Goal: Task Accomplishment & Management: Use online tool/utility

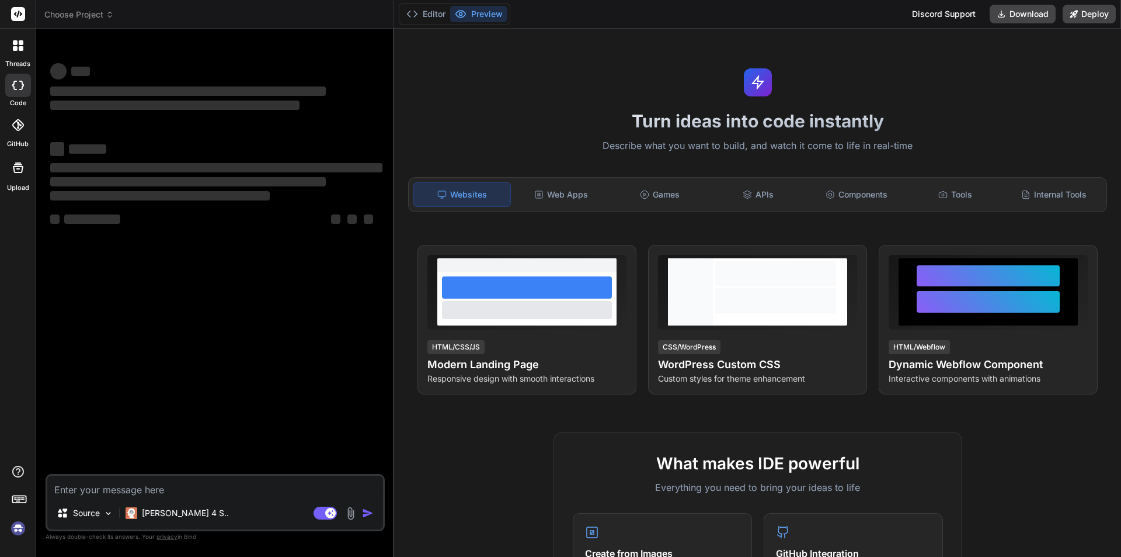
type textarea "x"
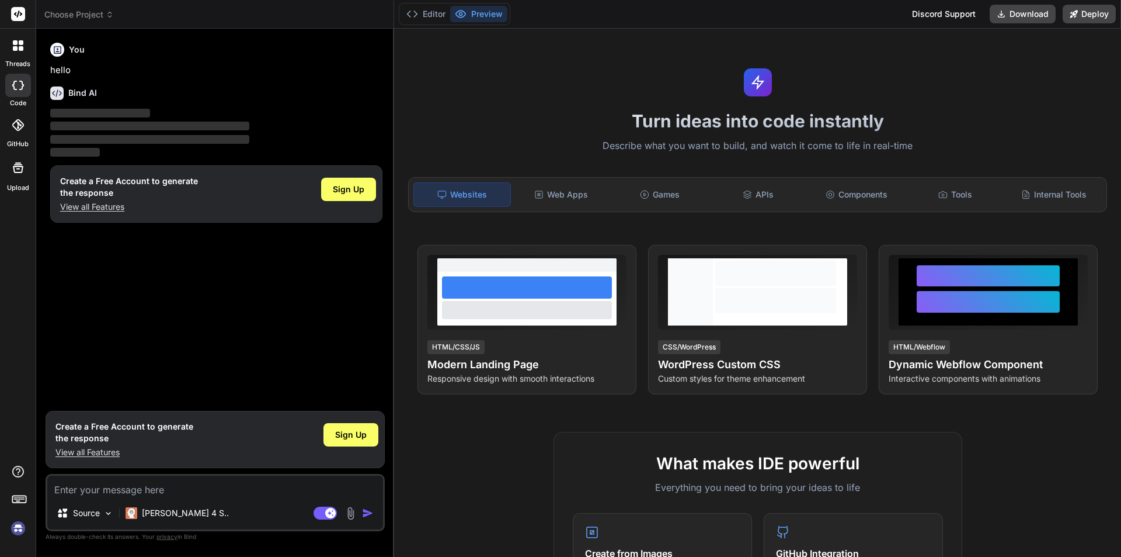
type textarea "h"
type textarea "x"
type textarea "h"
click at [356, 436] on span "Sign Up" at bounding box center [351, 435] width 32 height 12
click at [353, 437] on span "Sign Up" at bounding box center [351, 435] width 32 height 12
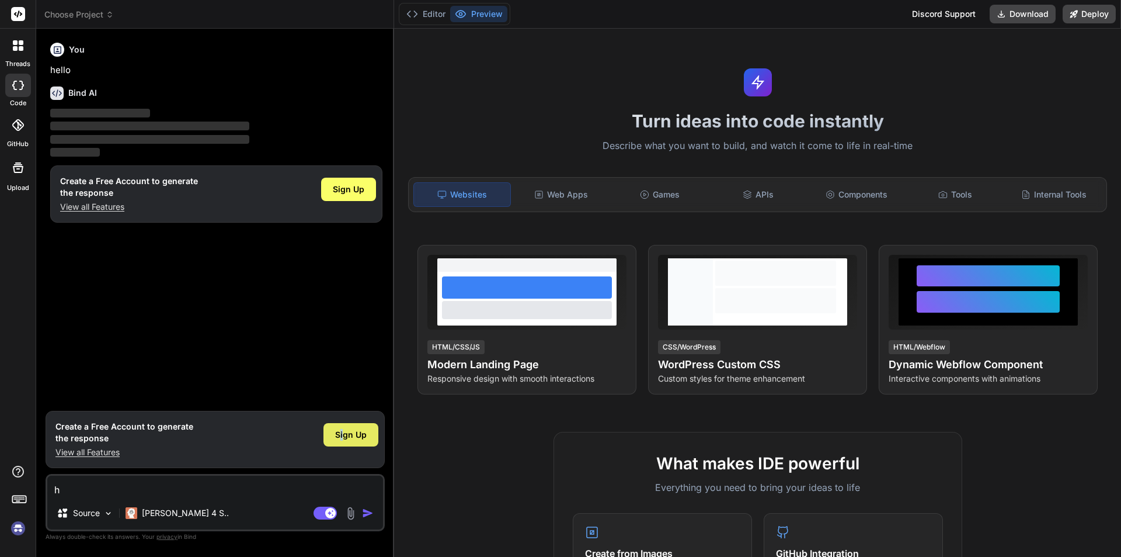
click at [343, 433] on span "Sign Up" at bounding box center [351, 435] width 32 height 12
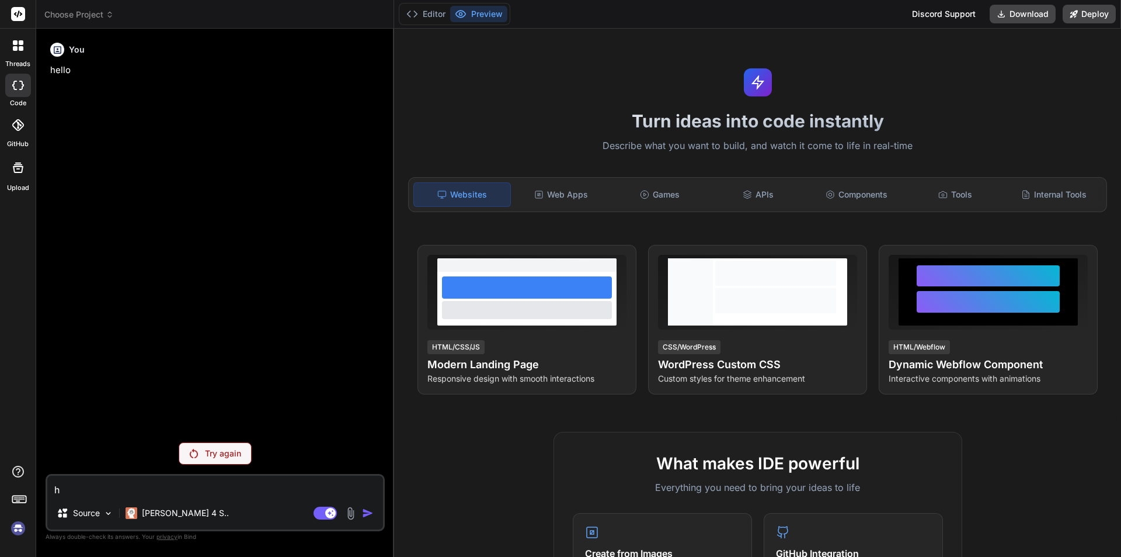
click at [213, 458] on p "Try again" at bounding box center [223, 453] width 36 height 12
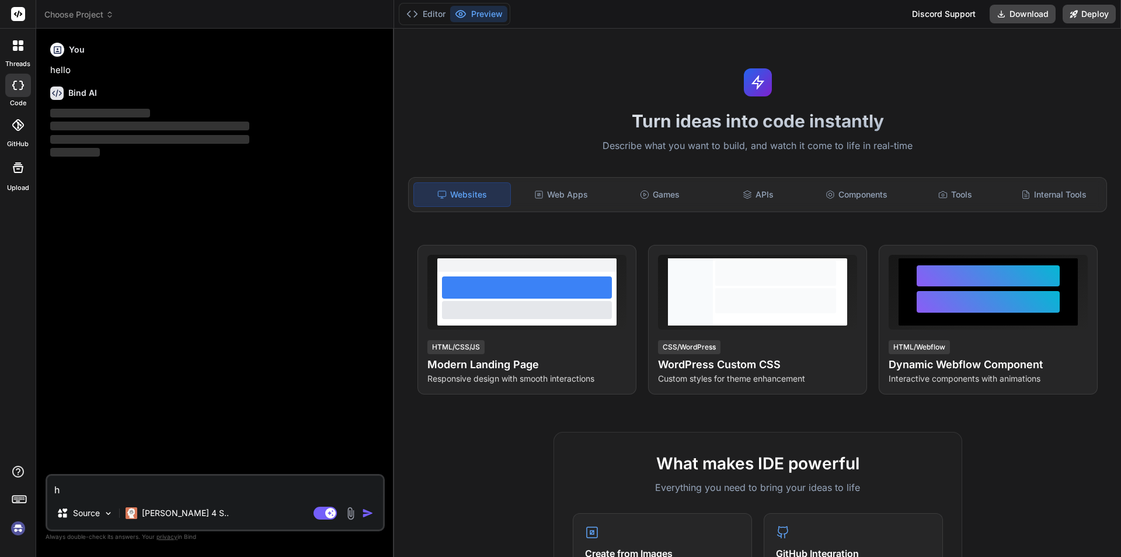
type textarea "x"
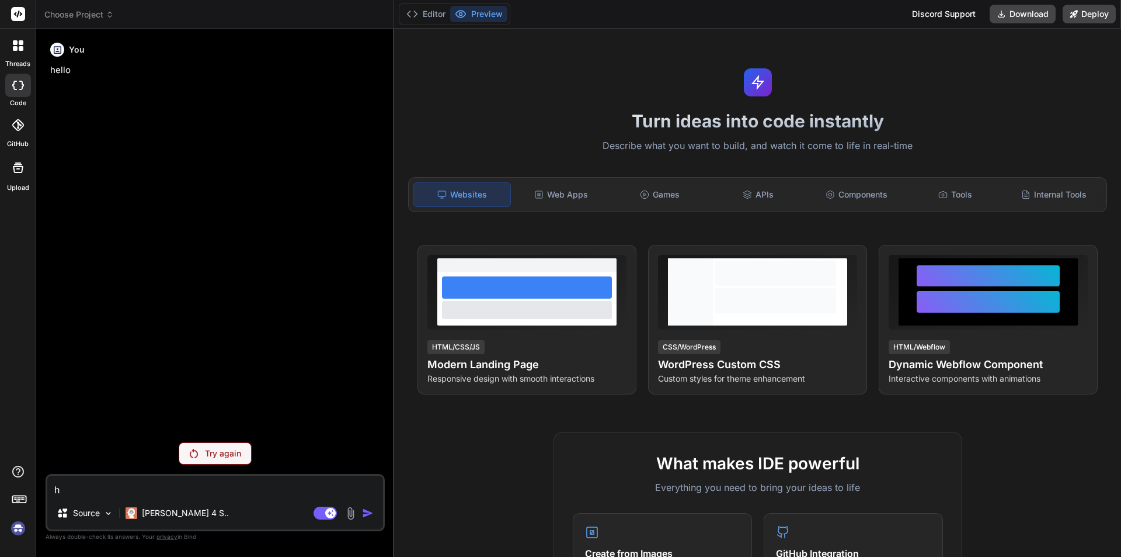
click at [69, 485] on textarea "h" at bounding box center [215, 485] width 336 height 21
type textarea "h"
type textarea "x"
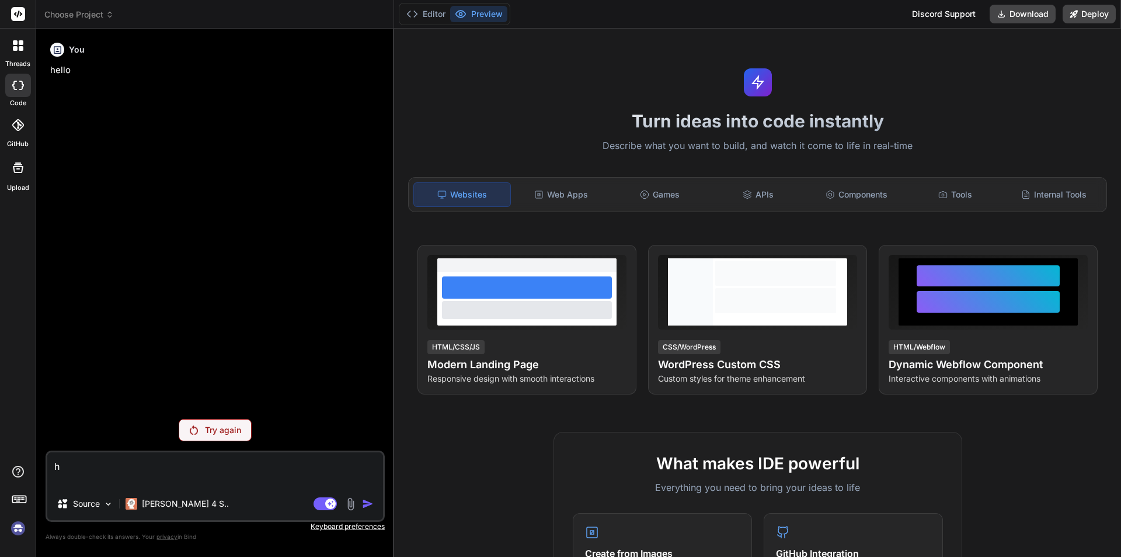
type textarea "h"
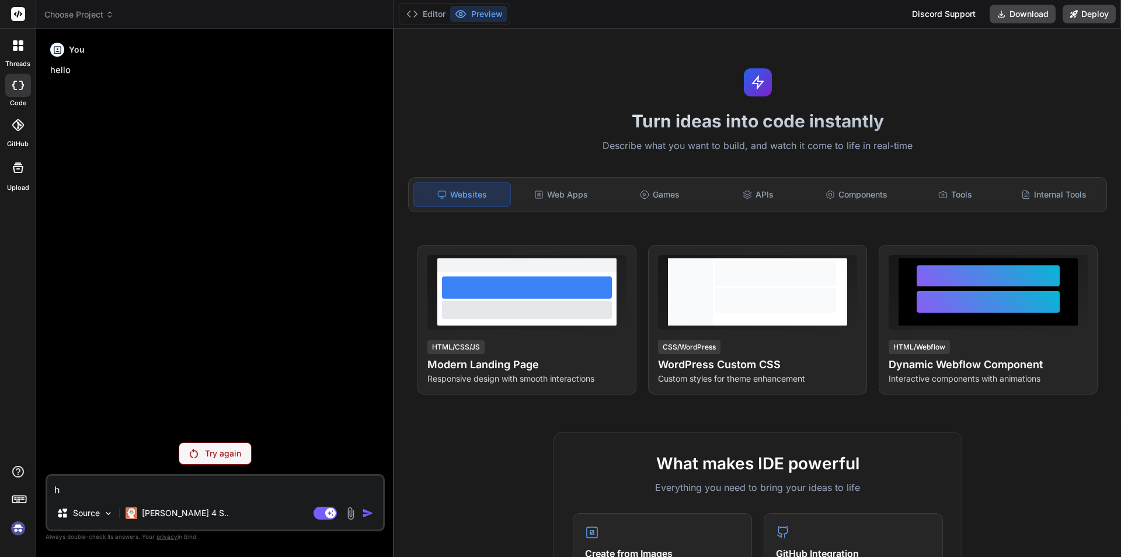
click at [201, 446] on div "Try again" at bounding box center [215, 453] width 73 height 22
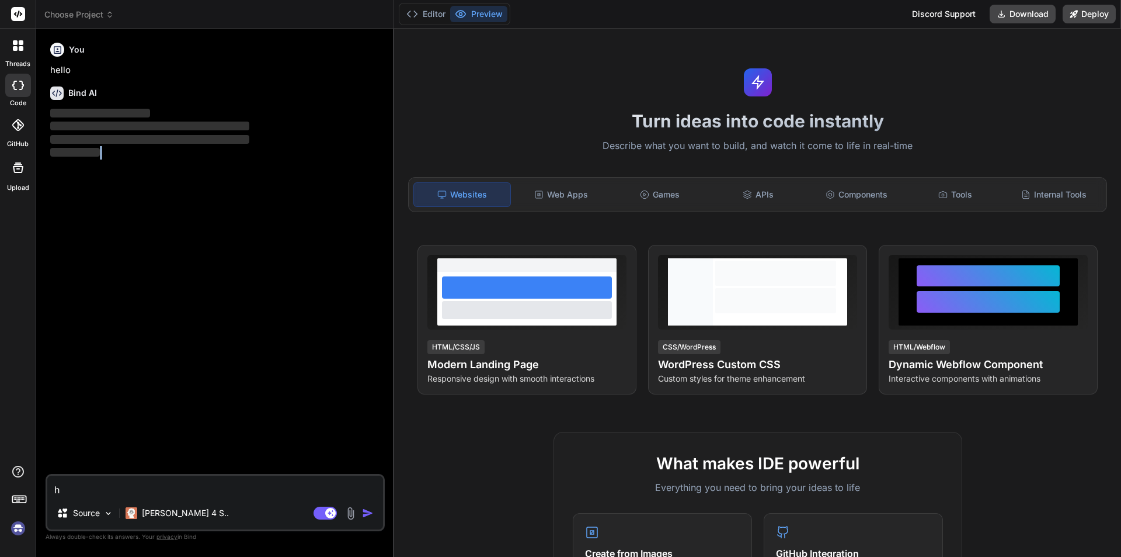
click at [201, 446] on div "You hello Bind AI ‌ ‌ ‌ ‌" at bounding box center [216, 256] width 337 height 436
type textarea "x"
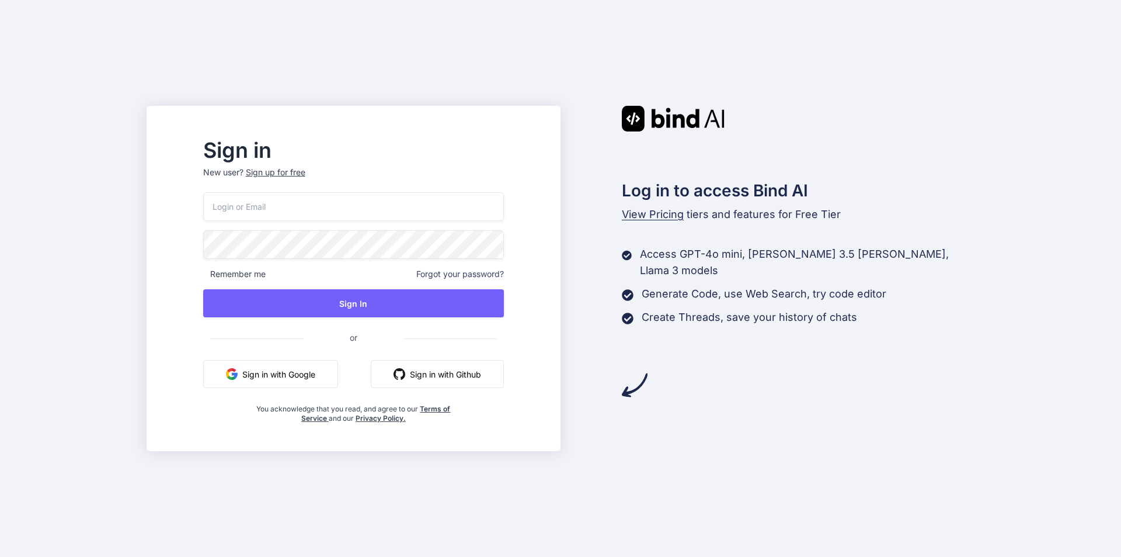
click at [298, 374] on button "Sign in with Google" at bounding box center [270, 374] width 135 height 28
click at [281, 374] on button "Sign in with Google" at bounding box center [270, 374] width 135 height 28
click at [292, 369] on button "Sign in with Google" at bounding box center [270, 374] width 135 height 28
click at [314, 201] on input "email" at bounding box center [353, 206] width 301 height 29
type input "happyfreefire2222@gmail.com"
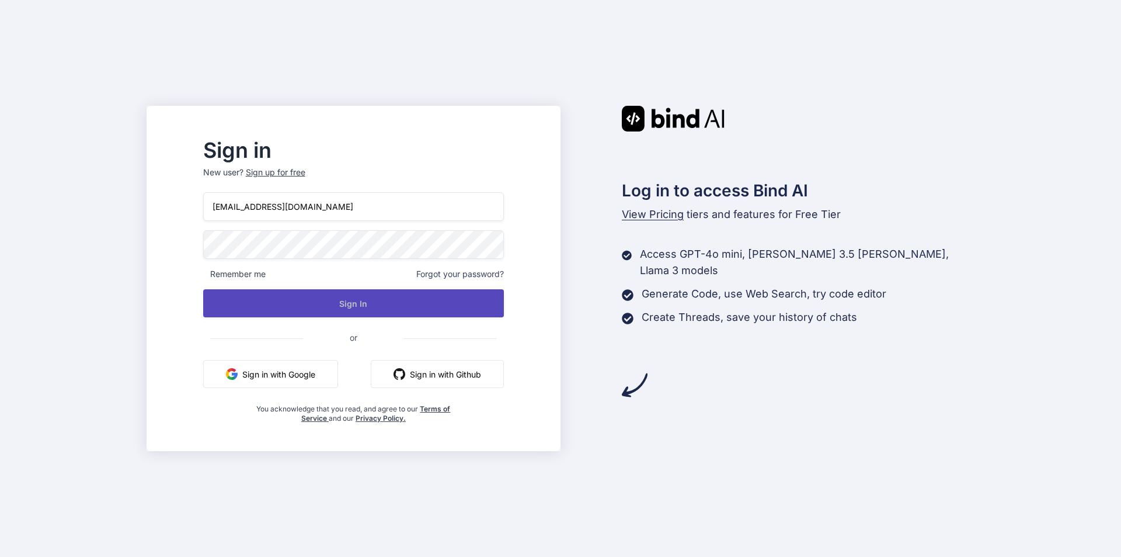
click at [352, 301] on button "Sign In" at bounding box center [353, 303] width 301 height 28
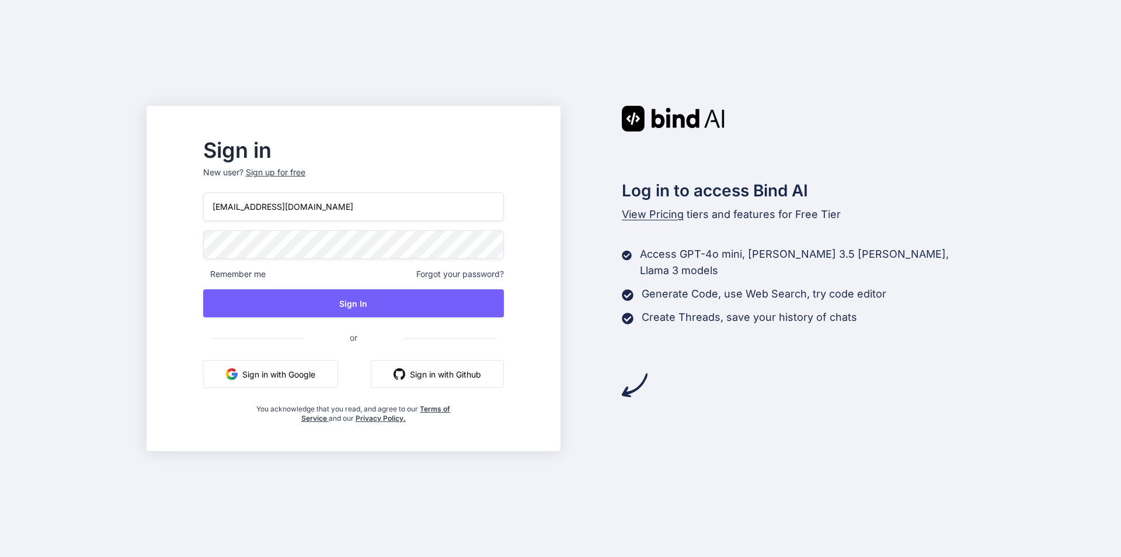
click at [305, 167] on div "Sign up for free" at bounding box center [276, 172] width 60 height 12
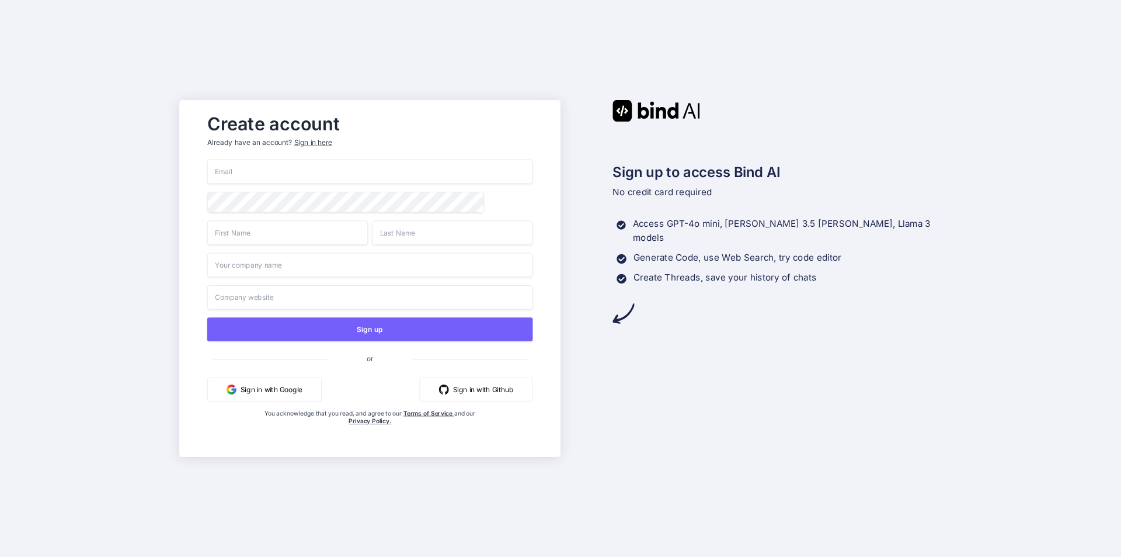
click at [300, 177] on input "email" at bounding box center [370, 171] width 326 height 25
type input "[EMAIL_ADDRESS][DOMAIN_NAME]"
type input "Happy"
type input "Singh"
type input "Alpha"
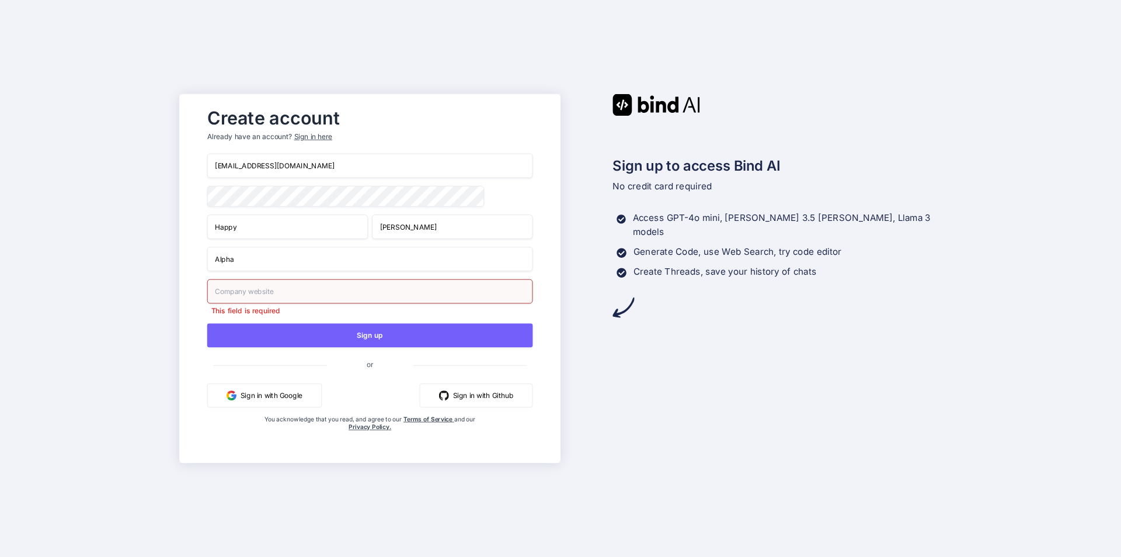
click at [311, 286] on input "text" at bounding box center [370, 291] width 326 height 25
click at [285, 269] on input "Alpha" at bounding box center [370, 258] width 326 height 25
drag, startPoint x: 269, startPoint y: 256, endPoint x: 196, endPoint y: 263, distance: 73.9
click at [196, 263] on div "Create account Already have an account? Sign in here happyfreefire2222@gmail.co…" at bounding box center [369, 278] width 349 height 353
click at [250, 285] on input "text" at bounding box center [370, 291] width 326 height 25
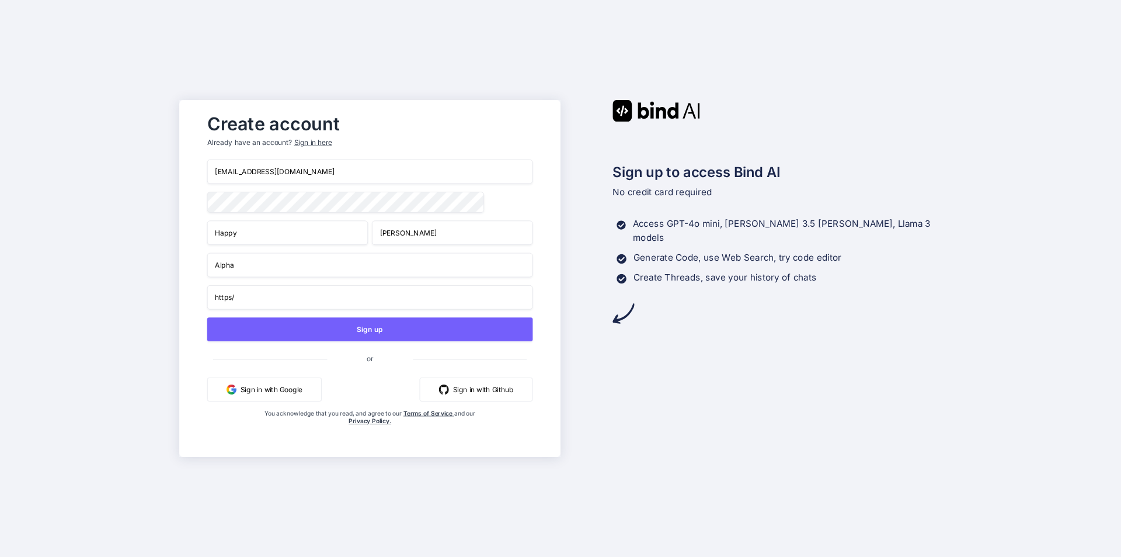
paste input "Alpha"
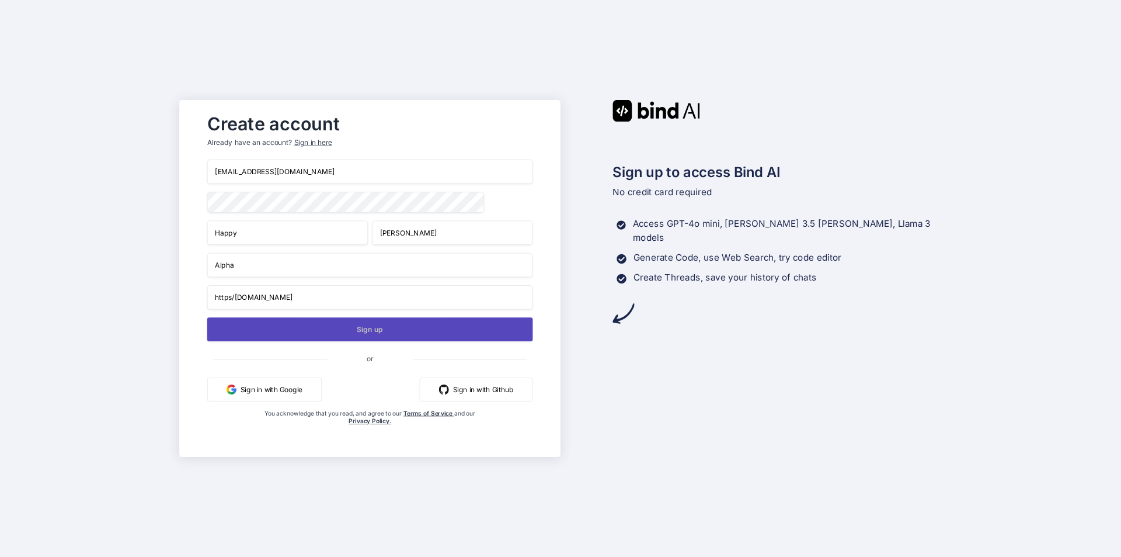
type input "https/Alpha.com"
click at [348, 332] on button "Sign up" at bounding box center [370, 329] width 326 height 24
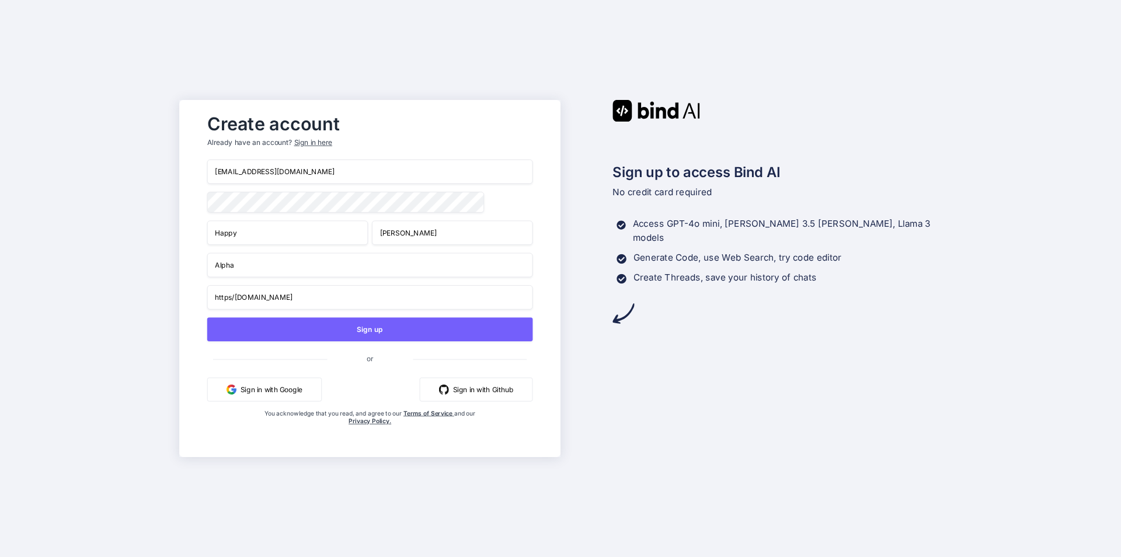
click at [314, 142] on div "Sign in here" at bounding box center [313, 143] width 38 height 10
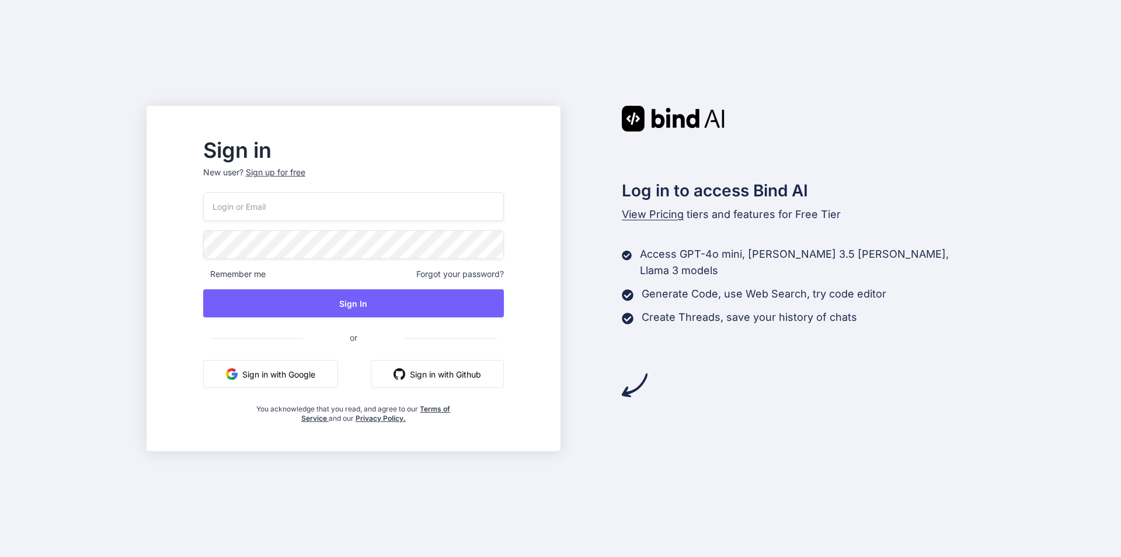
click at [345, 200] on input "email" at bounding box center [353, 206] width 301 height 29
type input "happyfreefire2222@gmail.com"
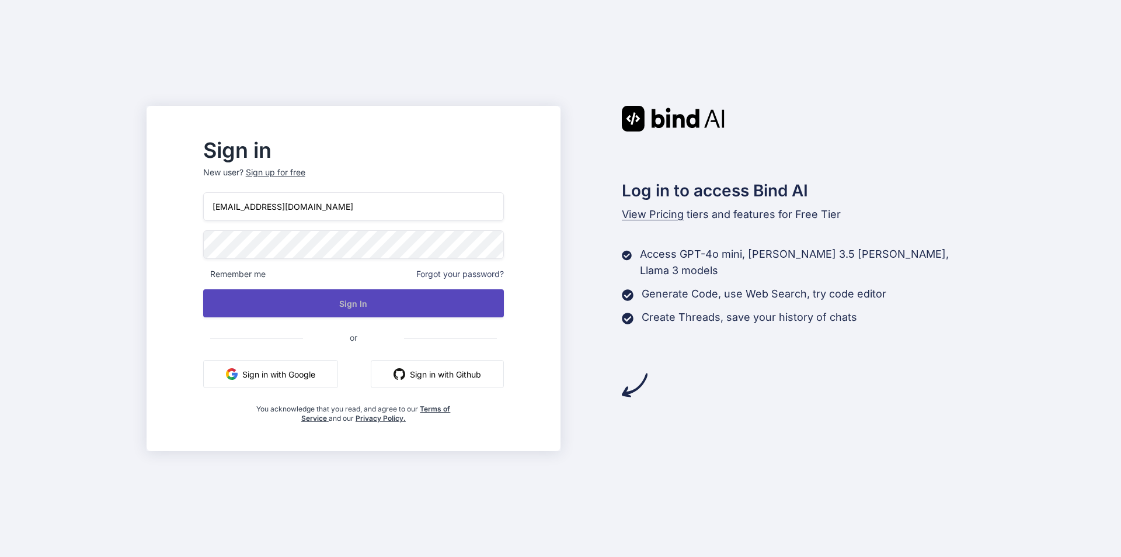
click at [371, 292] on button "Sign In" at bounding box center [353, 303] width 301 height 28
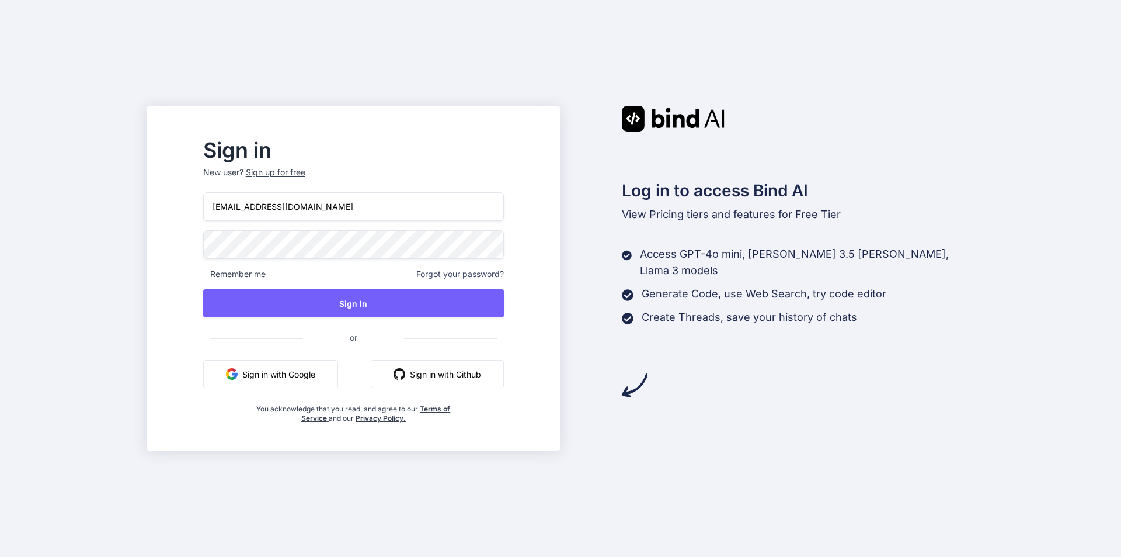
click at [266, 272] on span "Remember me" at bounding box center [234, 274] width 62 height 12
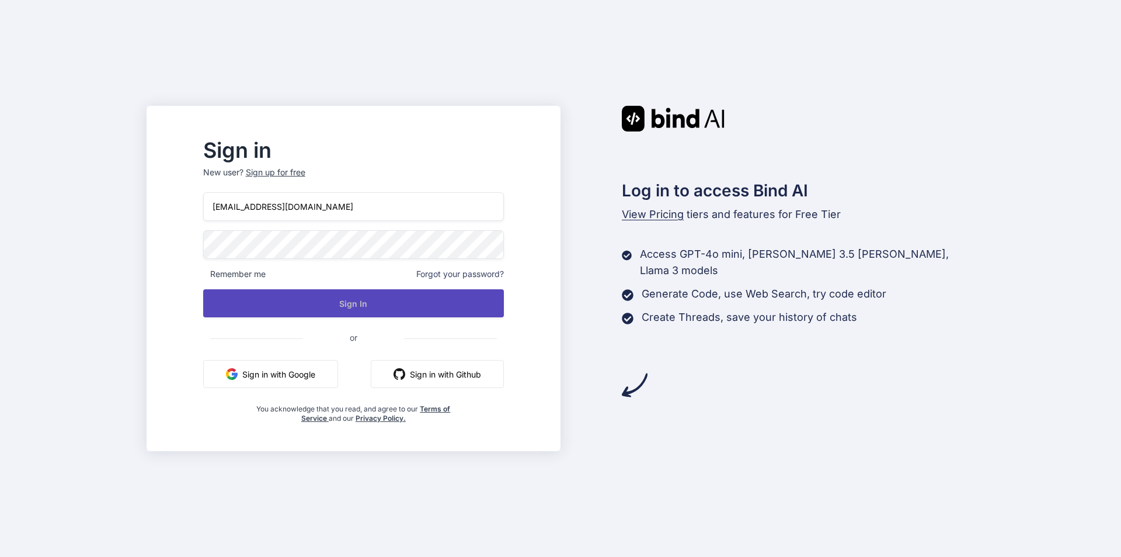
click at [358, 293] on button "Sign In" at bounding box center [353, 303] width 301 height 28
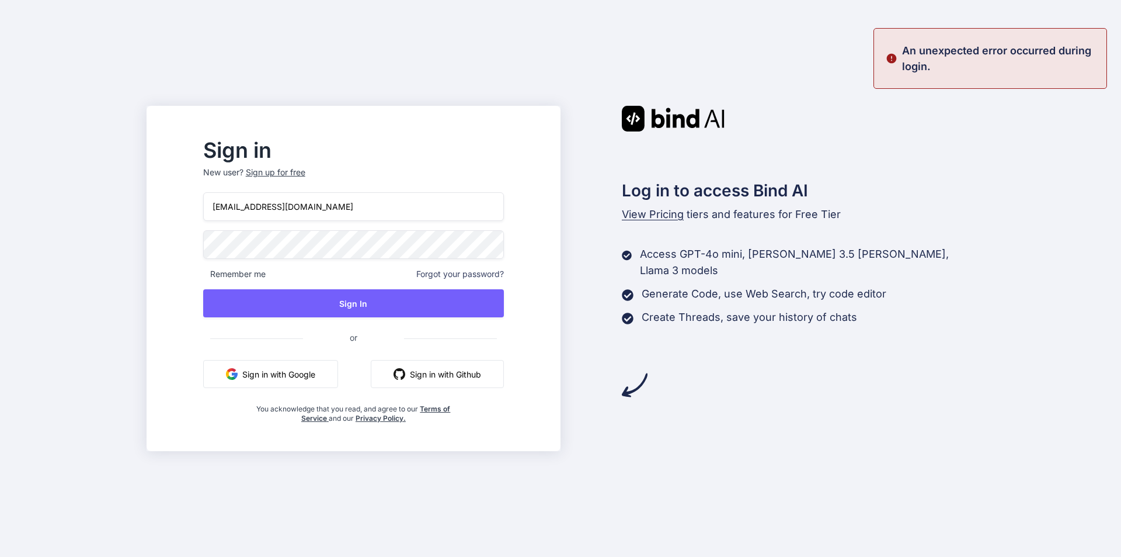
click at [485, 273] on span "Forgot your password?" at bounding box center [460, 274] width 88 height 12
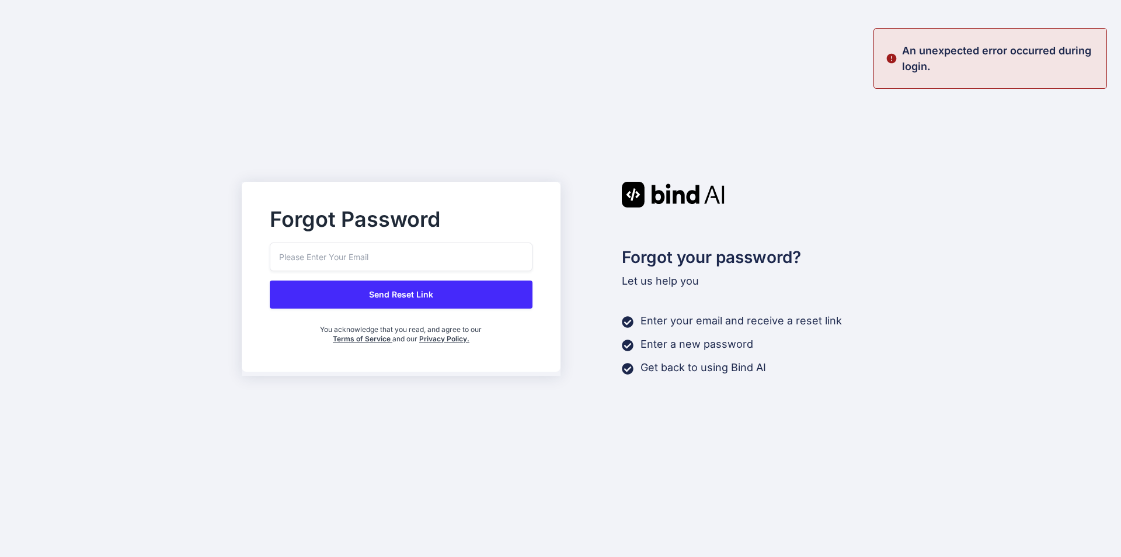
click at [392, 259] on input "email" at bounding box center [401, 256] width 263 height 29
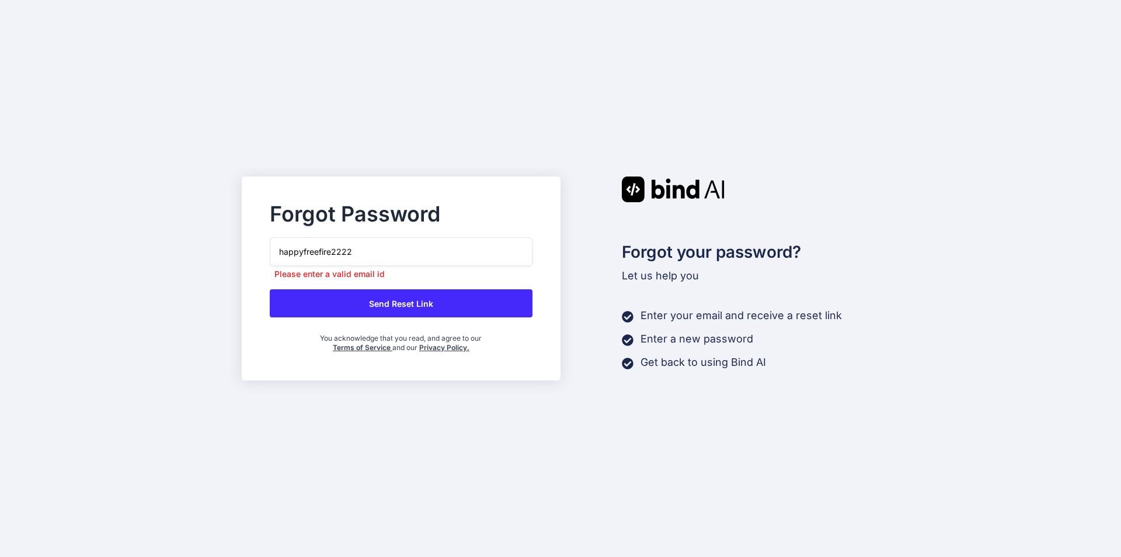
click at [409, 288] on div "happyfreefire2222 Please enter a valid email id Send Reset Link You acknowledge…" at bounding box center [401, 294] width 263 height 115
click at [390, 249] on input "happyfreefire2222" at bounding box center [401, 251] width 263 height 29
type input "[EMAIL_ADDRESS][DOMAIN_NAME]"
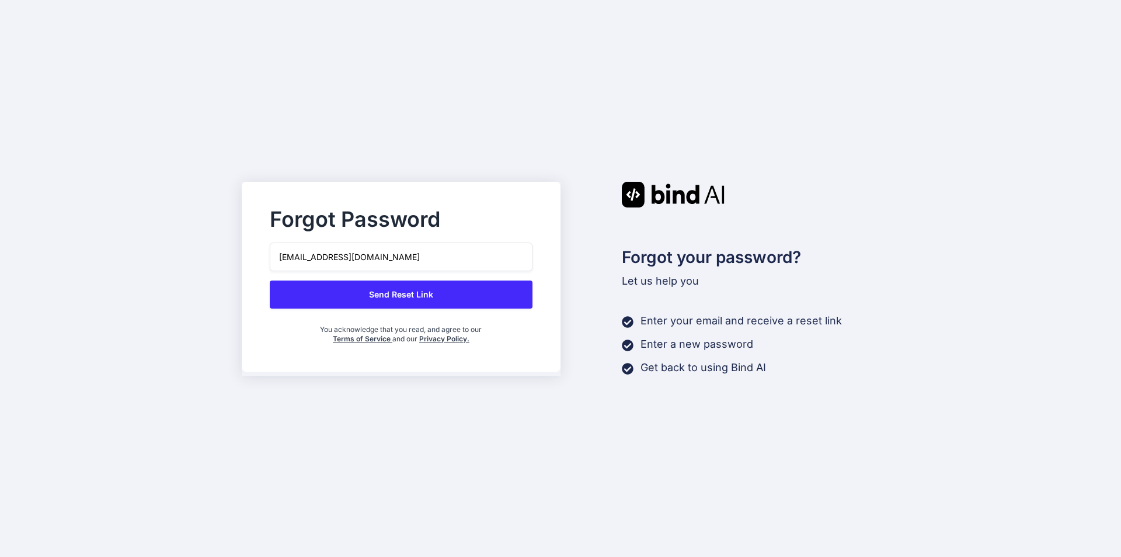
click at [419, 302] on button "Send Reset Link" at bounding box center [401, 294] width 263 height 28
click at [421, 297] on button "Send Reset Link" at bounding box center [401, 294] width 263 height 28
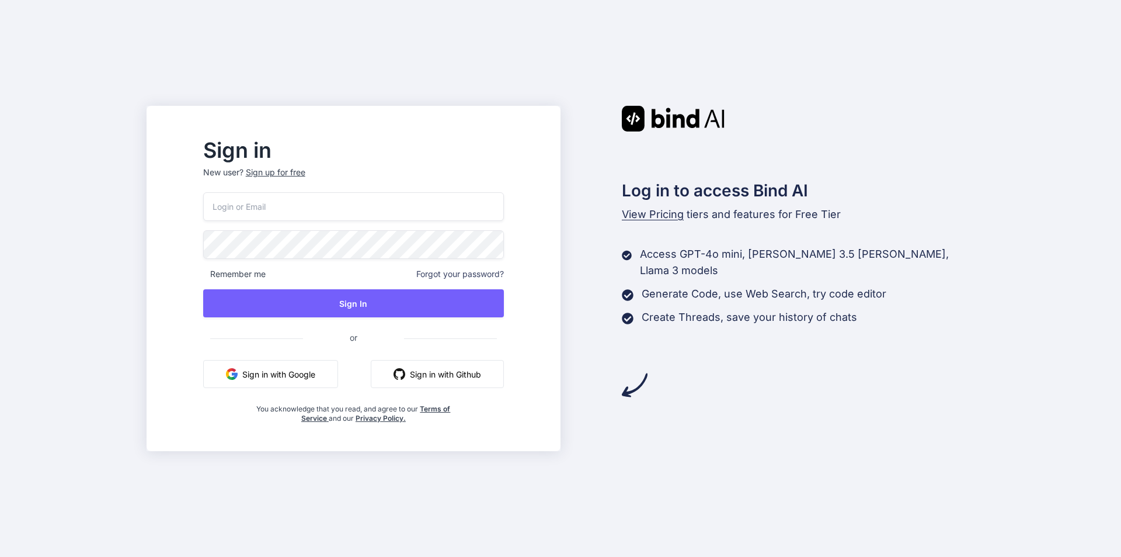
click at [309, 202] on input "email" at bounding box center [353, 206] width 301 height 29
type input "happyfreefire2222@gmail.com"
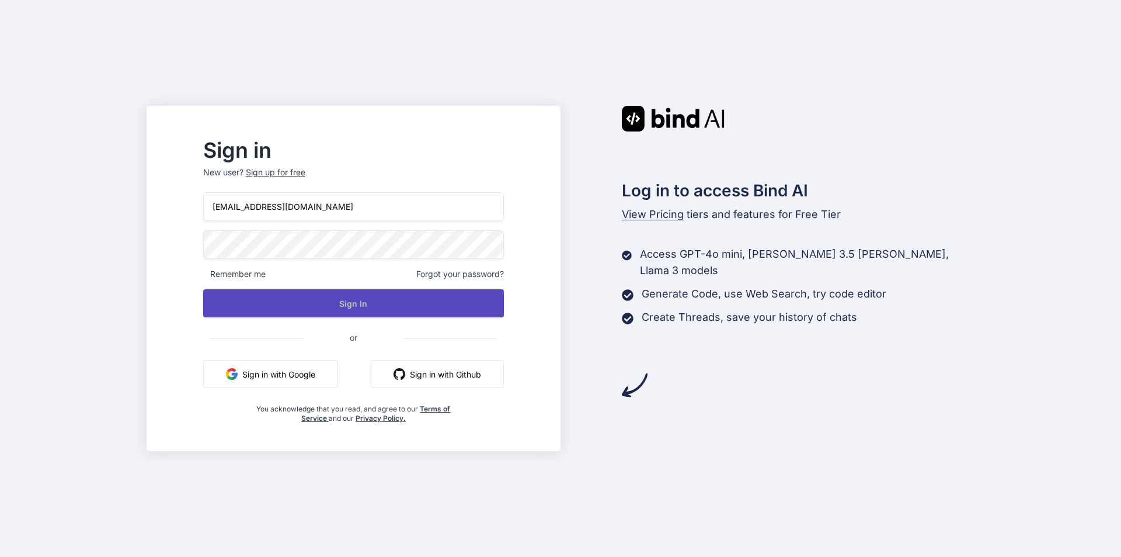
click at [370, 306] on button "Sign In" at bounding box center [353, 303] width 301 height 28
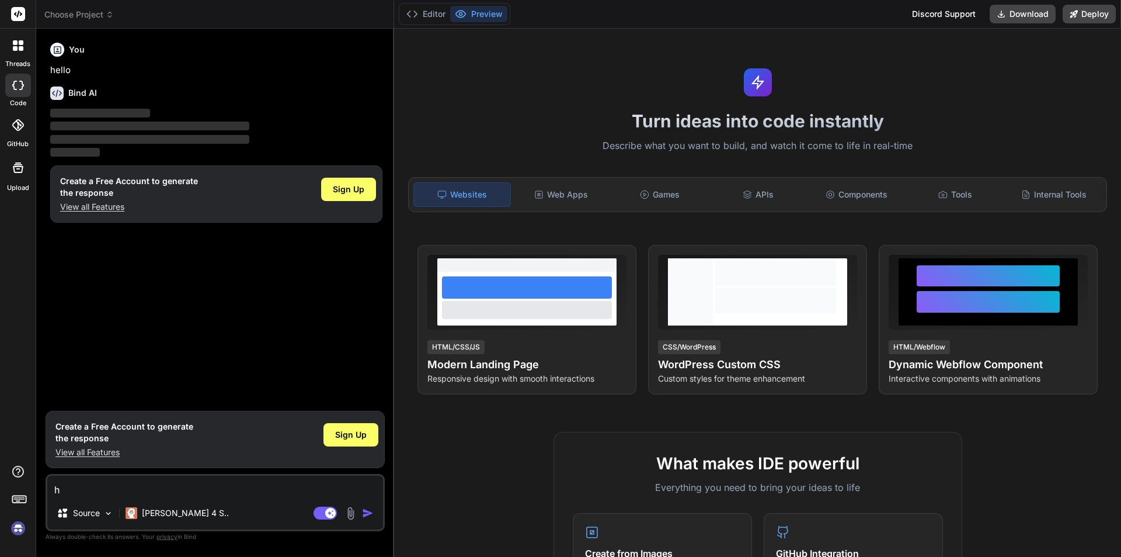
click at [365, 512] on img "button" at bounding box center [368, 513] width 12 height 12
click at [350, 437] on span "Sign Up" at bounding box center [351, 435] width 32 height 12
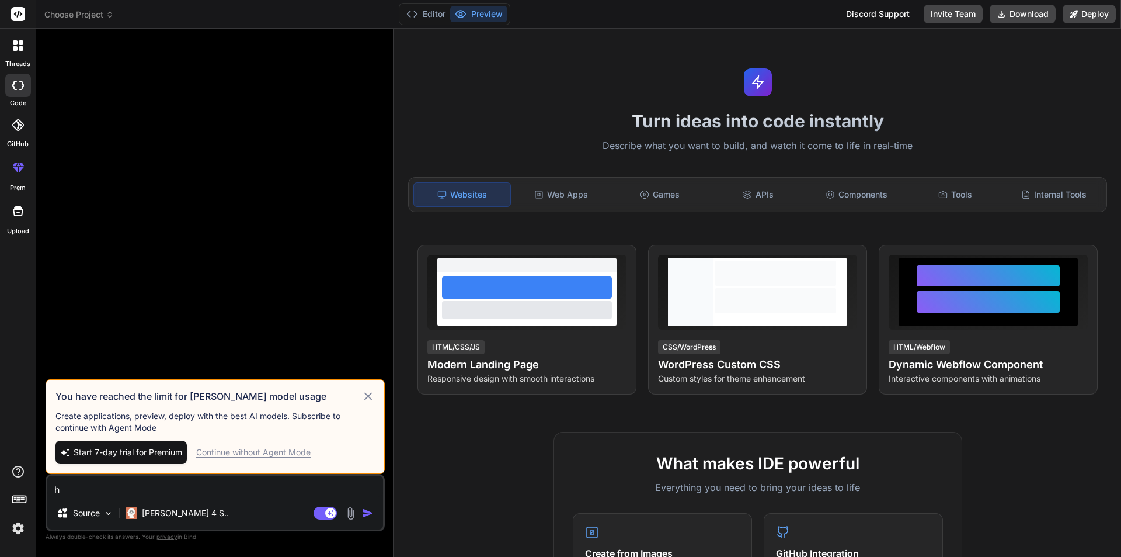
click at [366, 400] on icon at bounding box center [368, 396] width 13 height 14
type textarea "x"
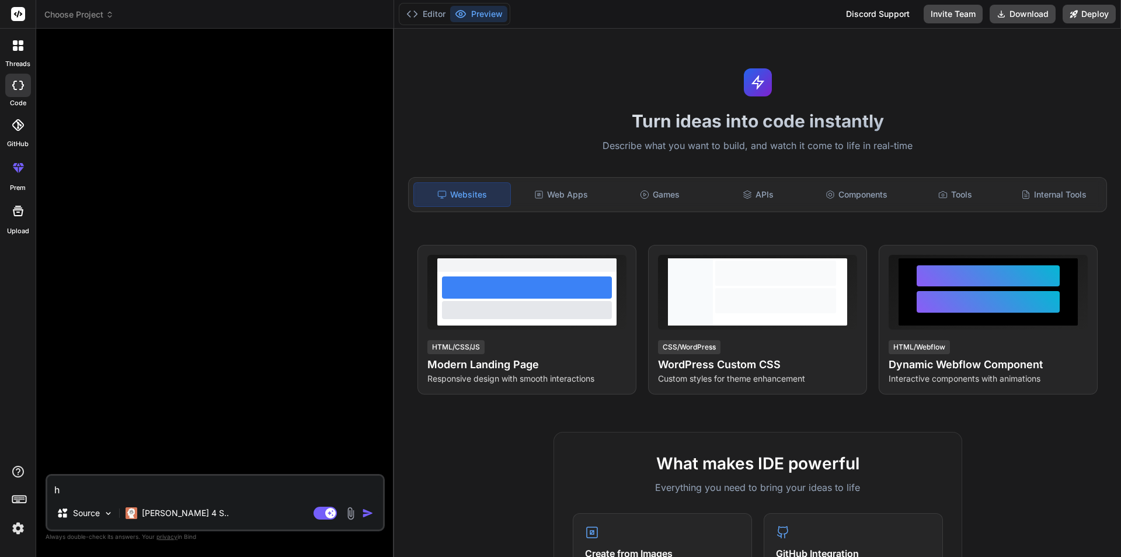
click at [122, 477] on textarea "h" at bounding box center [215, 485] width 336 height 21
type textarea "hi"
type textarea "x"
type textarea "hii"
type textarea "x"
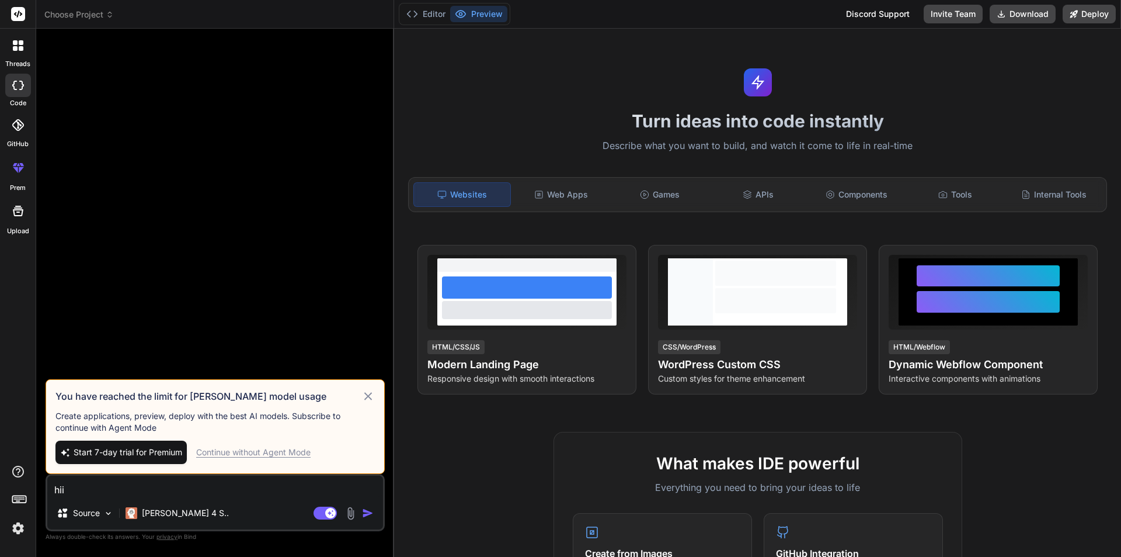
type textarea "hii"
click at [371, 393] on icon at bounding box center [368, 396] width 8 height 8
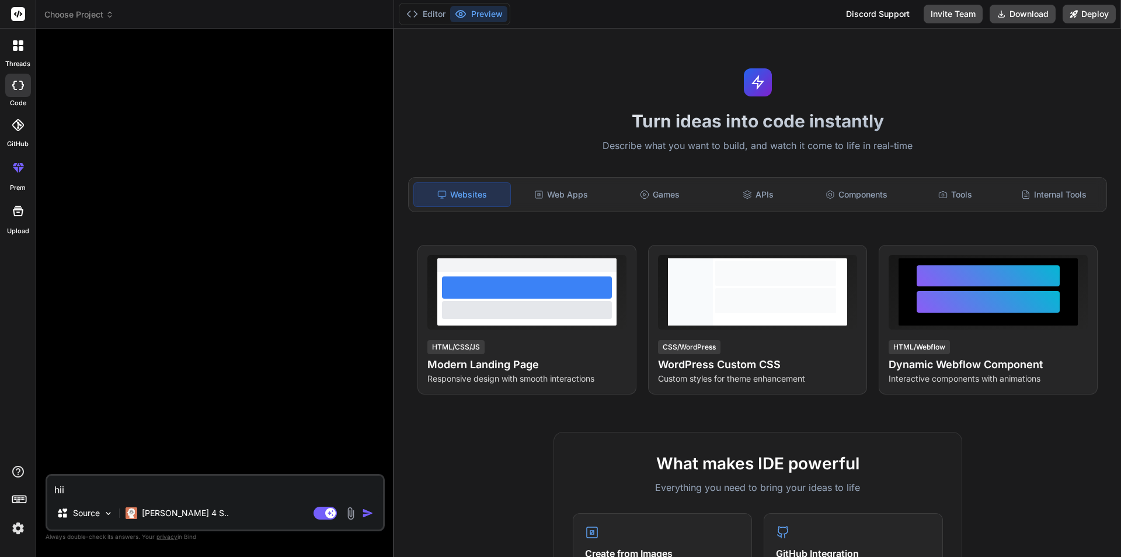
click at [366, 512] on img "button" at bounding box center [368, 513] width 12 height 12
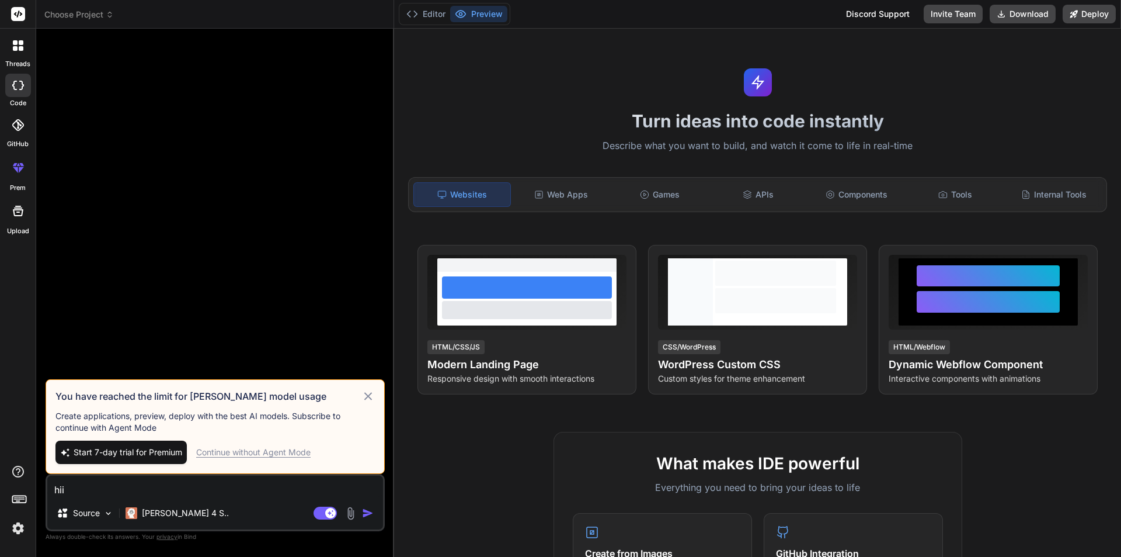
click at [262, 449] on div "Continue without Agent Mode" at bounding box center [253, 452] width 114 height 12
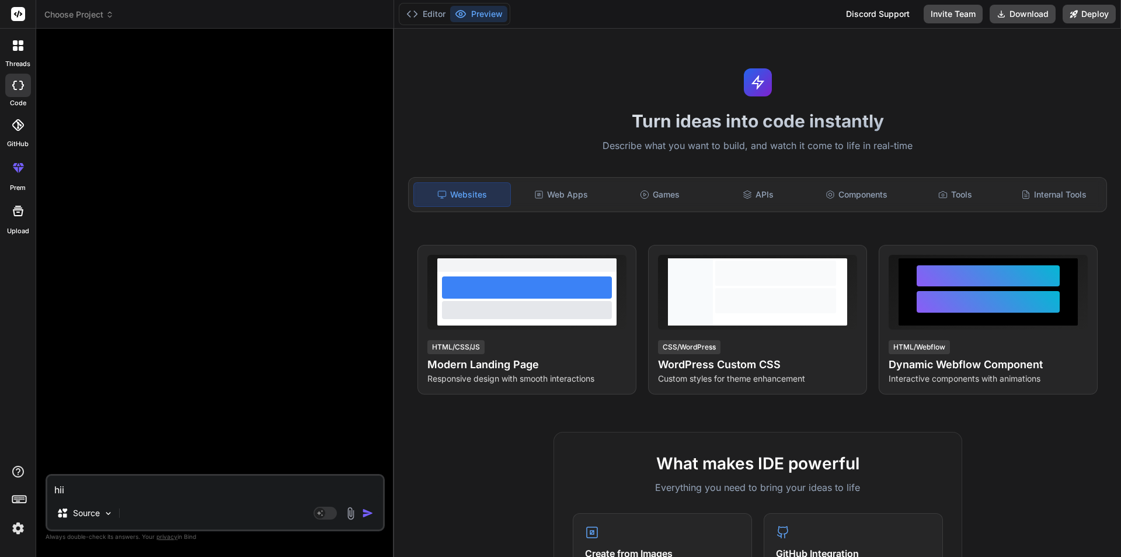
click at [369, 516] on img "button" at bounding box center [368, 513] width 12 height 12
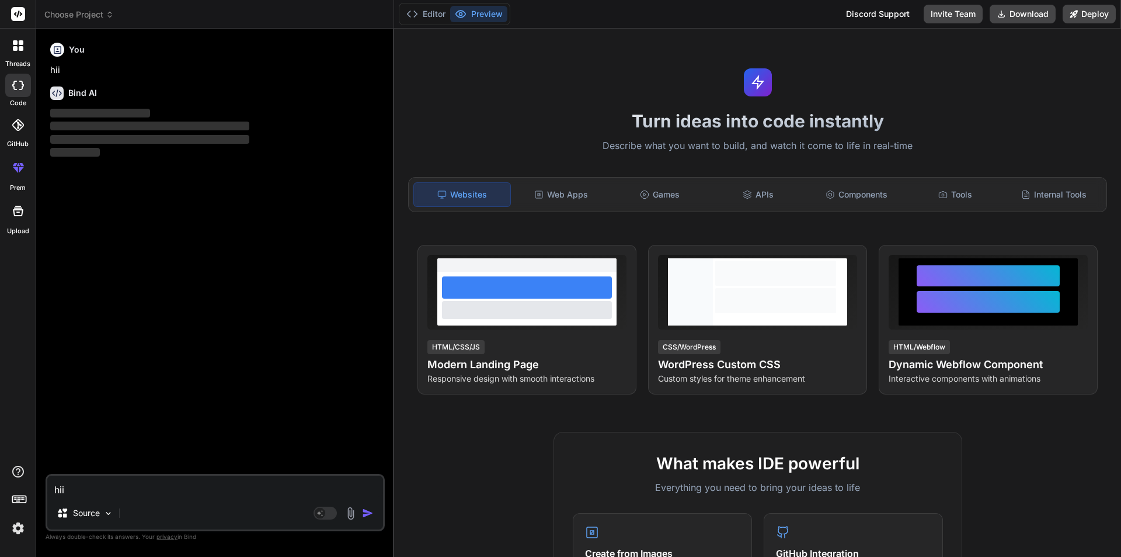
type textarea "x"
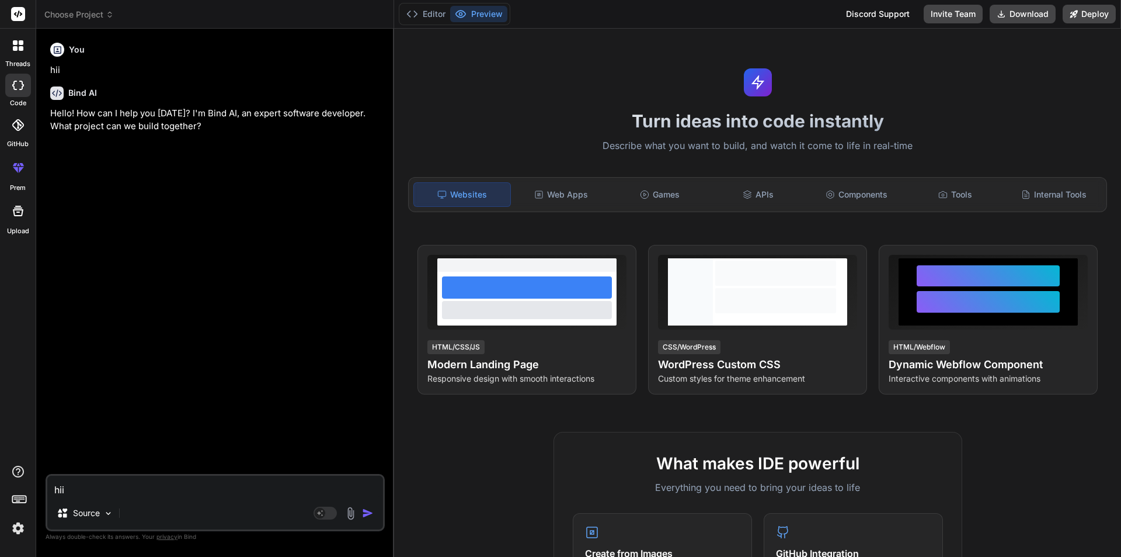
click at [149, 489] on textarea "hii" at bounding box center [215, 485] width 336 height 21
type textarea """
type textarea "x"
type textarea """"
type textarea "x"
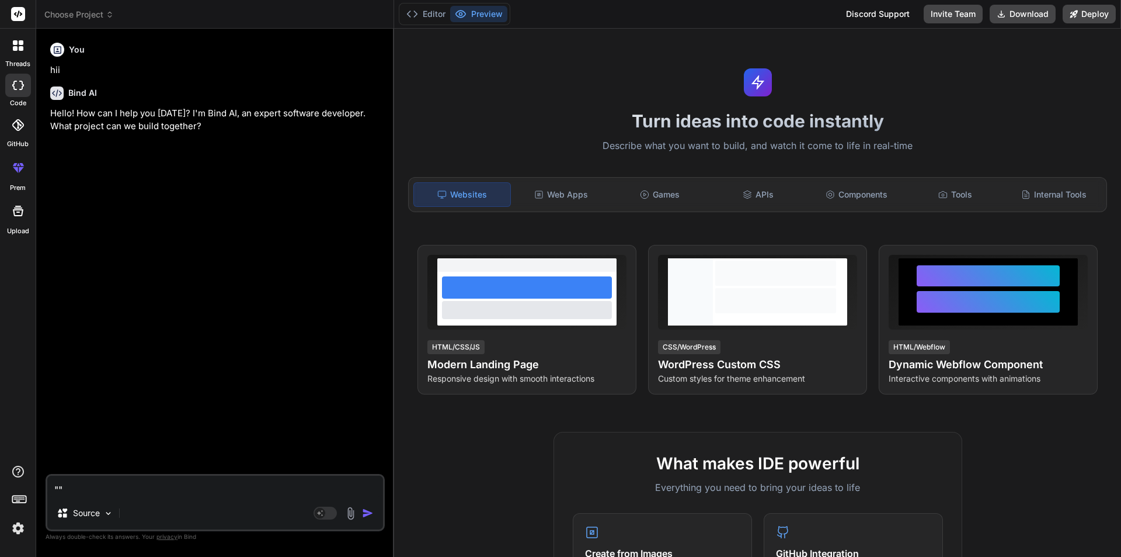
paste textarea "public async Task<ApiResponse<object>> UpdateProfile(PatientUpdateModel model, …"
type textarea ""public async Task<ApiResponse<object>> UpdateProfile(PatientUpdateModel model,…"
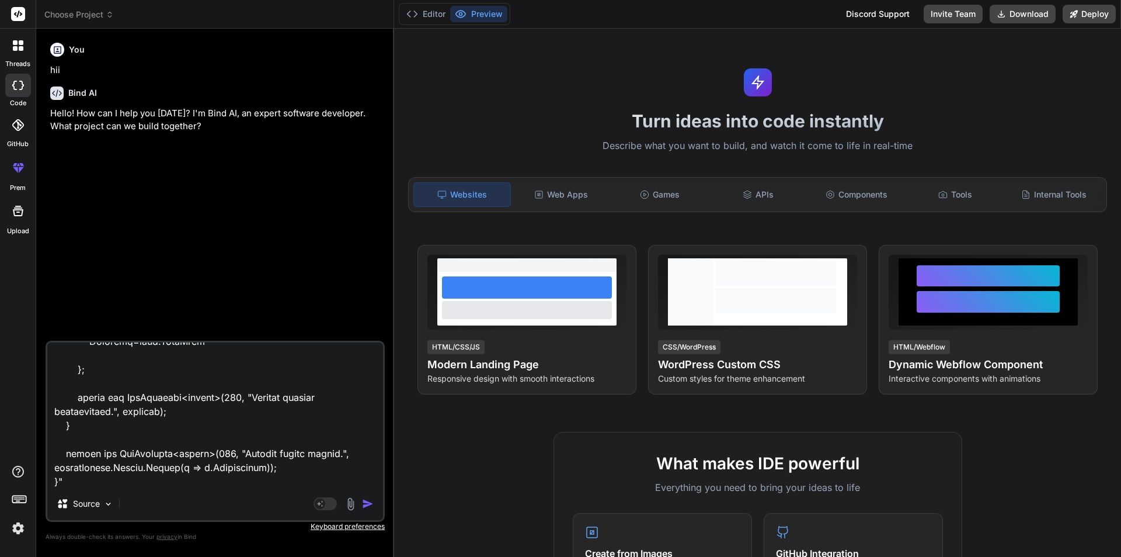
type textarea "x"
type textarea ""public async Task<ApiResponse<object>> UpdateProfile(PatientUpdateModel model,…"
type textarea "x"
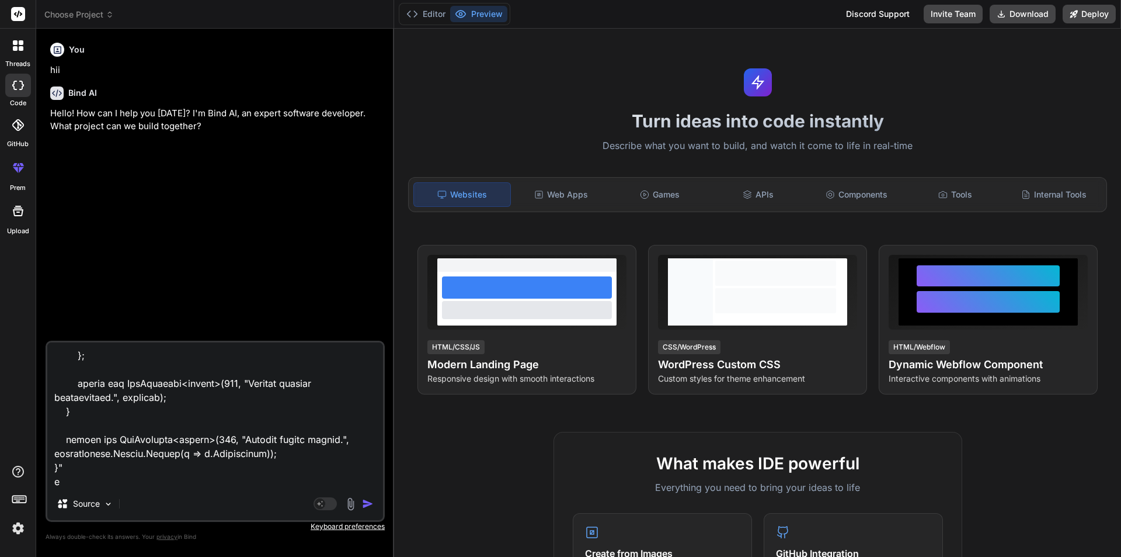
type textarea ""public async Task<ApiResponse<object>> UpdateProfile(PatientUpdateModel model,…"
type textarea "x"
type textarea ""public async Task<ApiResponse<object>> UpdateProfile(PatientUpdateModel model,…"
type textarea "x"
type textarea ""public async Task<ApiResponse<object>> UpdateProfile(PatientUpdateModel model,…"
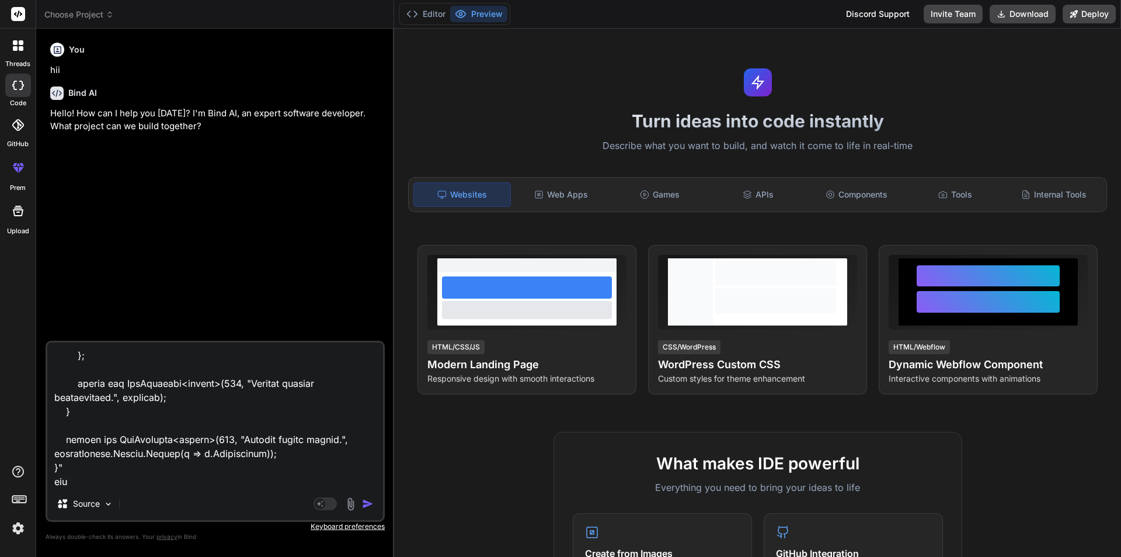
type textarea "x"
type textarea ""public async Task<ApiResponse<object>> UpdateProfile(PatientUpdateModel model,…"
type textarea "x"
type textarea ""public async Task<ApiResponse<object>> UpdateProfile(PatientUpdateModel model,…"
type textarea "x"
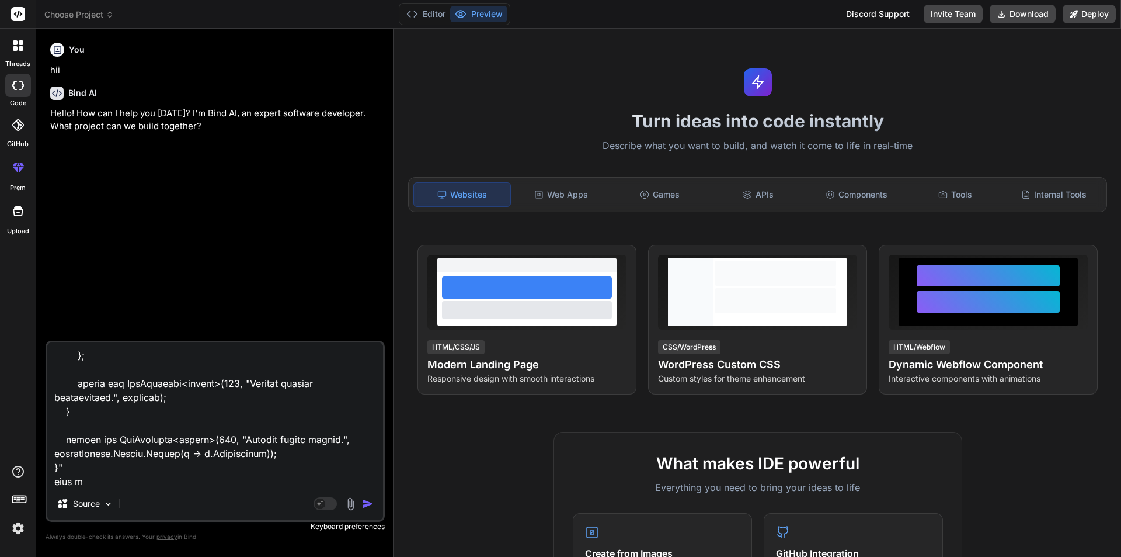
type textarea ""public async Task<ApiResponse<object>> UpdateProfile(PatientUpdateModel model,…"
type textarea "x"
type textarea ""public async Task<ApiResponse<object>> UpdateProfile(PatientUpdateModel model,…"
type textarea "x"
type textarea ""public async Task<ApiResponse<object>> UpdateProfile(PatientUpdateModel model,…"
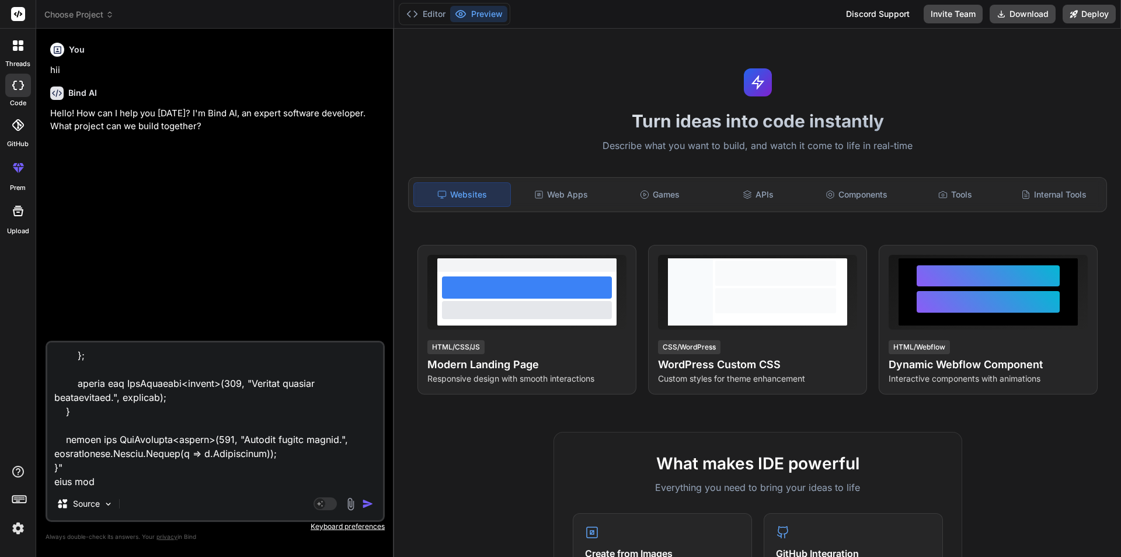
type textarea "x"
type textarea ""public async Task<ApiResponse<object>> UpdateProfile(PatientUpdateModel model,…"
type textarea "x"
type textarea ""public async Task<ApiResponse<object>> UpdateProfile(PatientUpdateModel model,…"
type textarea "x"
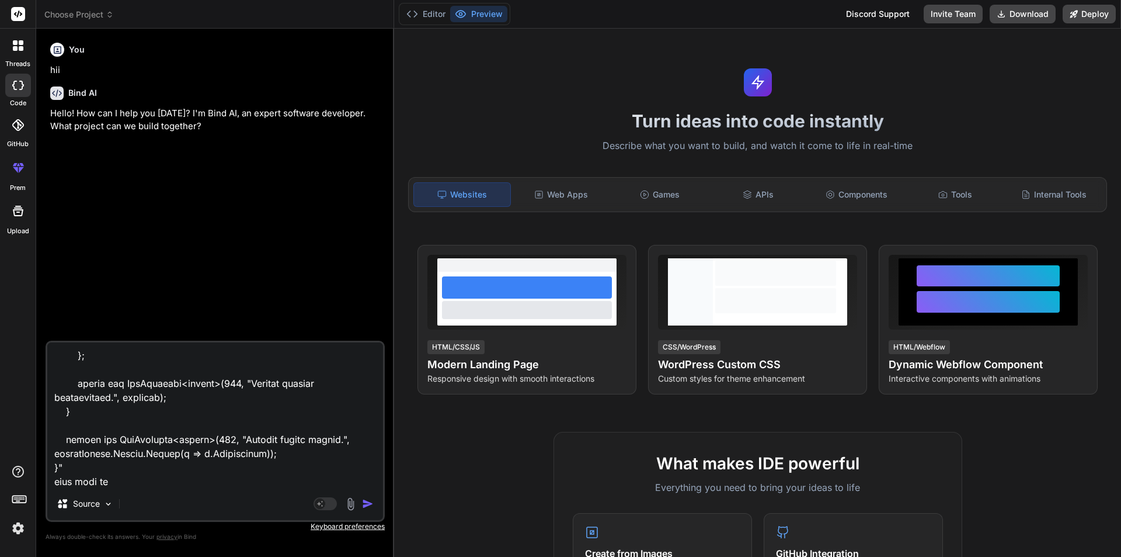
type textarea ""public async Task<ApiResponse<object>> UpdateProfile(PatientUpdateModel model,…"
type textarea "x"
type textarea ""public async Task<ApiResponse<object>> UpdateProfile(PatientUpdateModel model,…"
type textarea "x"
type textarea ""public async Task<ApiResponse<object>> UpdateProfile(PatientUpdateModel model,…"
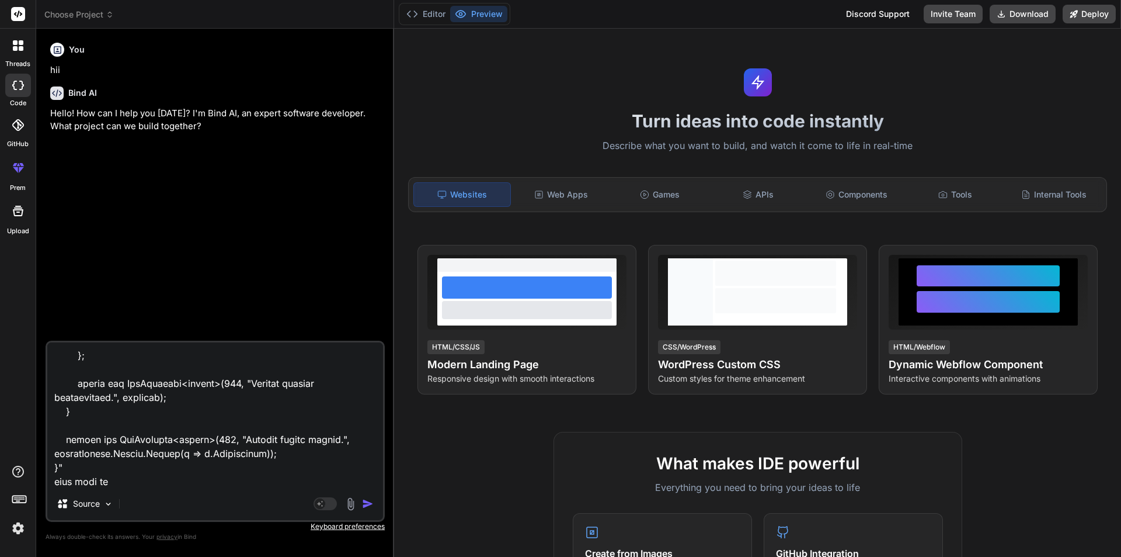
type textarea "x"
type textarea ""public async Task<ApiResponse<object>> UpdateProfile(PatientUpdateModel model,…"
type textarea "x"
type textarea ""public async Task<ApiResponse<object>> UpdateProfile(PatientUpdateModel model,…"
type textarea "x"
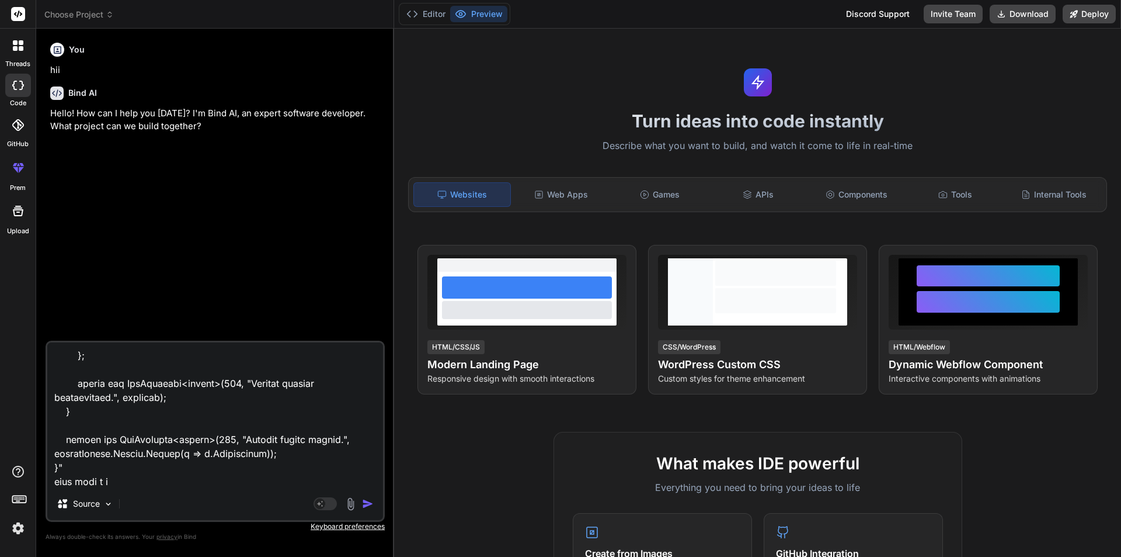
type textarea ""public async Task<ApiResponse<object>> UpdateProfile(PatientUpdateModel model,…"
type textarea "x"
type textarea ""public async Task<ApiResponse<object>> UpdateProfile(PatientUpdateModel model,…"
type textarea "x"
type textarea ""public async Task<ApiResponse<object>> UpdateProfile(PatientUpdateModel model,…"
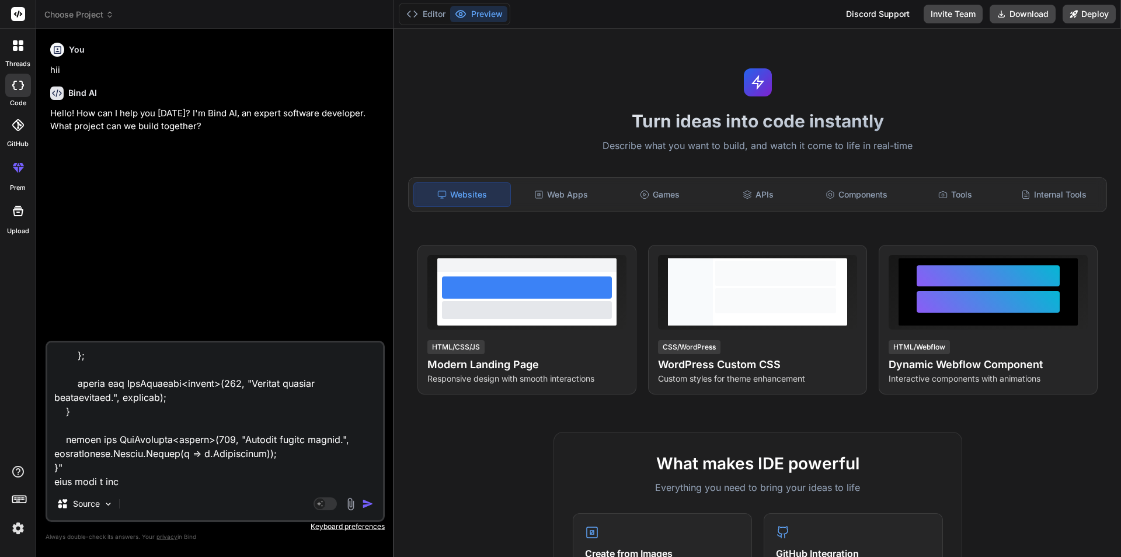
type textarea "x"
type textarea ""public async Task<ApiResponse<object>> UpdateProfile(PatientUpdateModel model,…"
type textarea "x"
type textarea ""public async Task<ApiResponse<object>> UpdateProfile(PatientUpdateModel model,…"
type textarea "x"
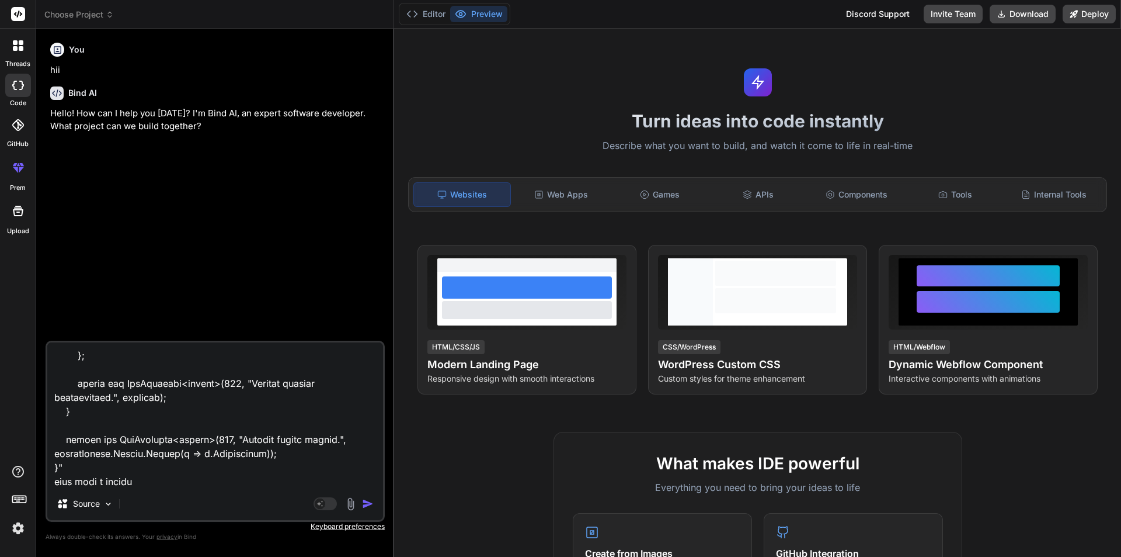
type textarea ""public async Task<ApiResponse<object>> UpdateProfile(PatientUpdateModel model,…"
type textarea "x"
type textarea ""public async Task<ApiResponse<object>> UpdateProfile(PatientUpdateModel model,…"
type textarea "x"
type textarea ""public async Task<ApiResponse<object>> UpdateProfile(PatientUpdateModel model,…"
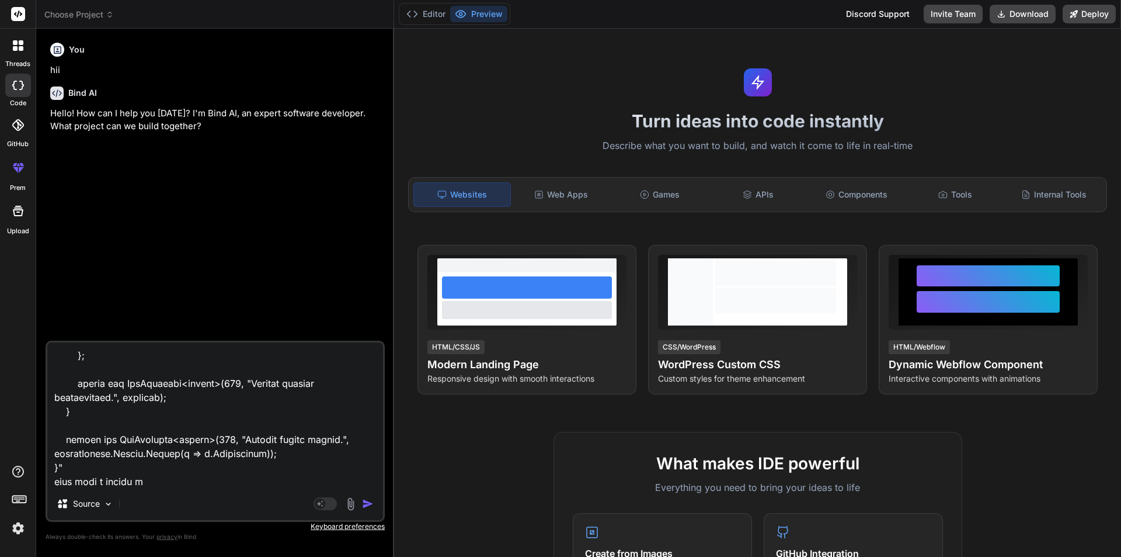
type textarea "x"
type textarea ""public async Task<ApiResponse<object>> UpdateProfile(PatientUpdateModel model,…"
type textarea "x"
type textarea ""public async Task<ApiResponse<object>> UpdateProfile(PatientUpdateModel model,…"
type textarea "x"
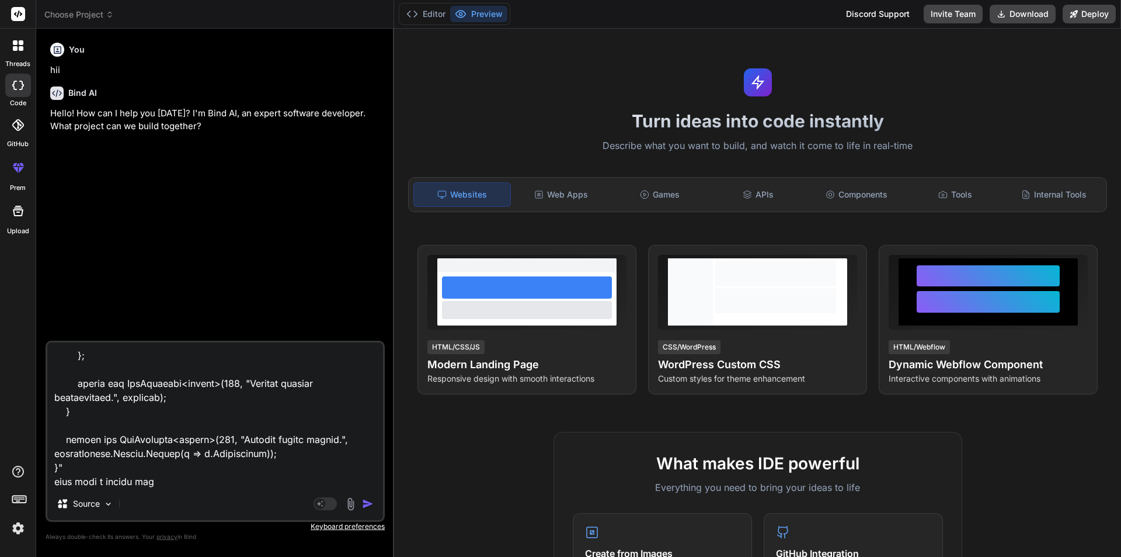
type textarea ""public async Task<ApiResponse<object>> UpdateProfile(PatientUpdateModel model,…"
type textarea "x"
type textarea ""public async Task<ApiResponse<object>> UpdateProfile(PatientUpdateModel model,…"
type textarea "x"
type textarea ""public async Task<ApiResponse<object>> UpdateProfile(PatientUpdateModel model,…"
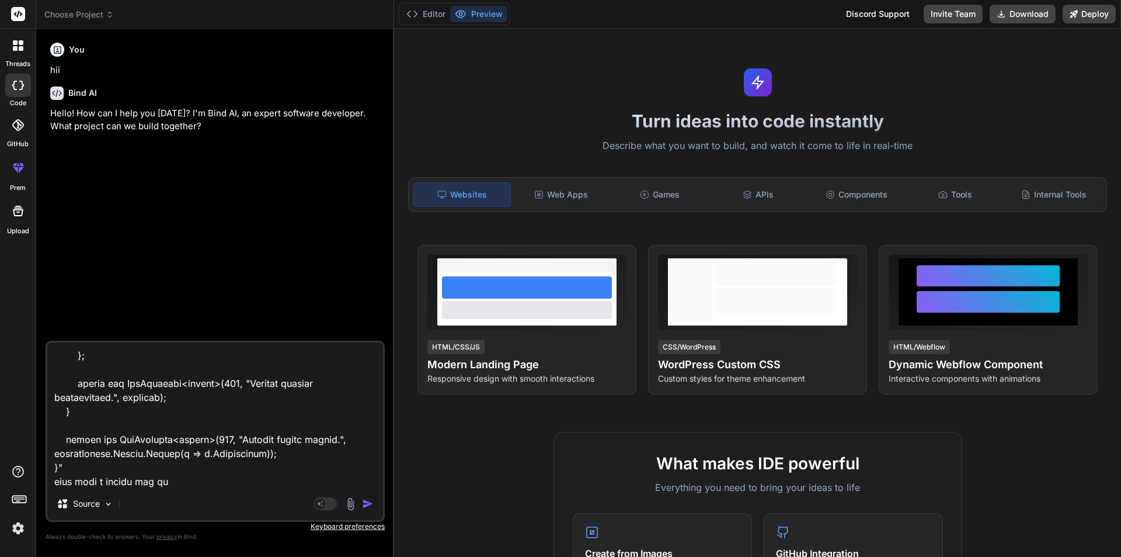
type textarea "x"
type textarea ""public async Task<ApiResponse<object>> UpdateProfile(PatientUpdateModel model,…"
type textarea "x"
type textarea ""public async Task<ApiResponse<object>> UpdateProfile(PatientUpdateModel model,…"
type textarea "x"
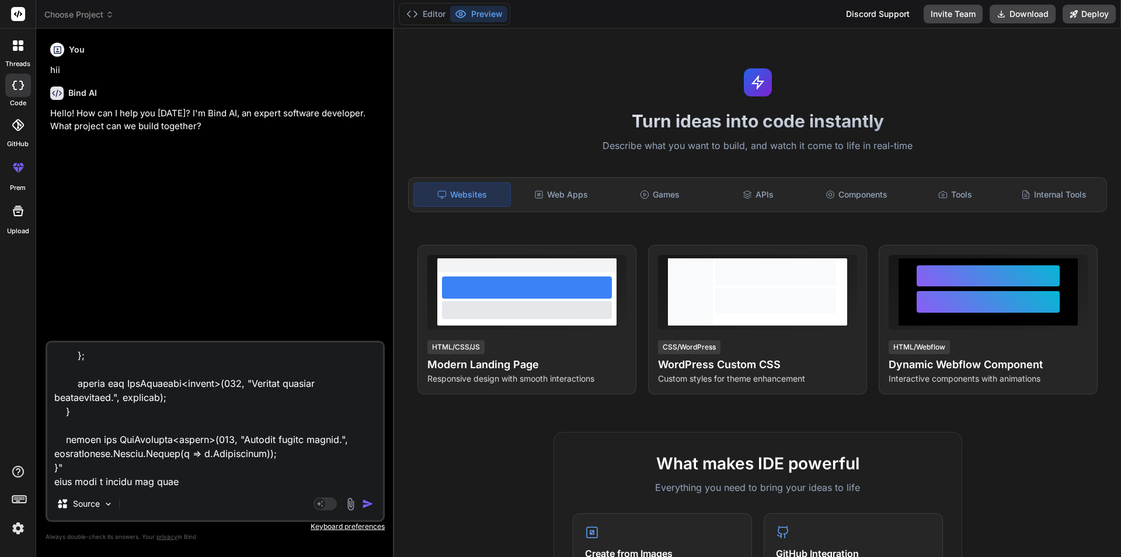
type textarea ""public async Task<ApiResponse<object>> UpdateProfile(PatientUpdateModel model,…"
type textarea "x"
type textarea ""public async Task<ApiResponse<object>> UpdateProfile(PatientUpdateModel model,…"
type textarea "x"
type textarea ""public async Task<ApiResponse<object>> UpdateProfile(PatientUpdateModel model,…"
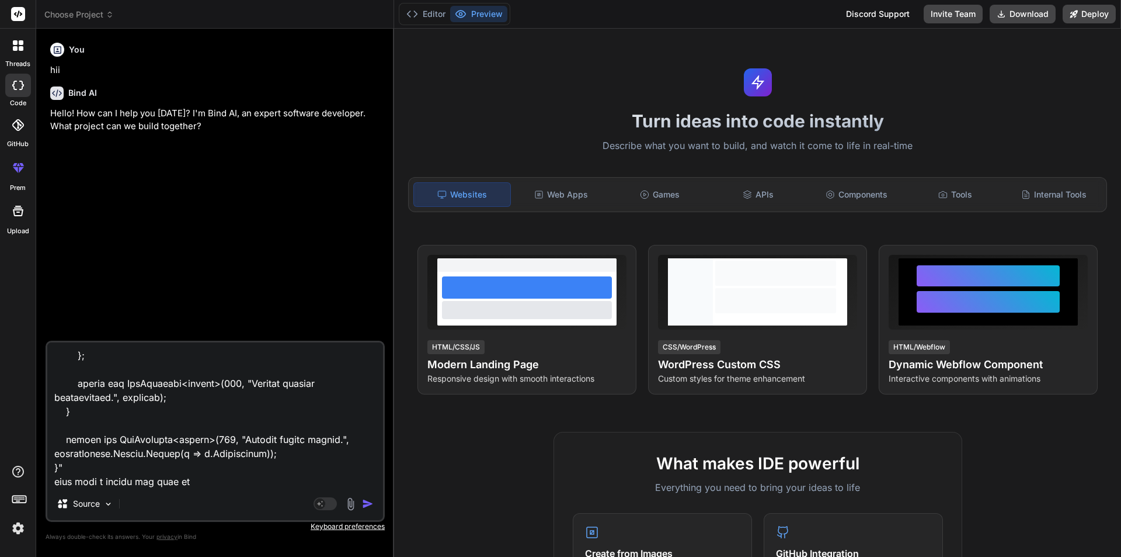
type textarea "x"
type textarea ""public async Task<ApiResponse<object>> UpdateProfile(PatientUpdateModel model,…"
type textarea "x"
type textarea ""public async Task<ApiResponse<object>> UpdateProfile(PatientUpdateModel model,…"
type textarea "x"
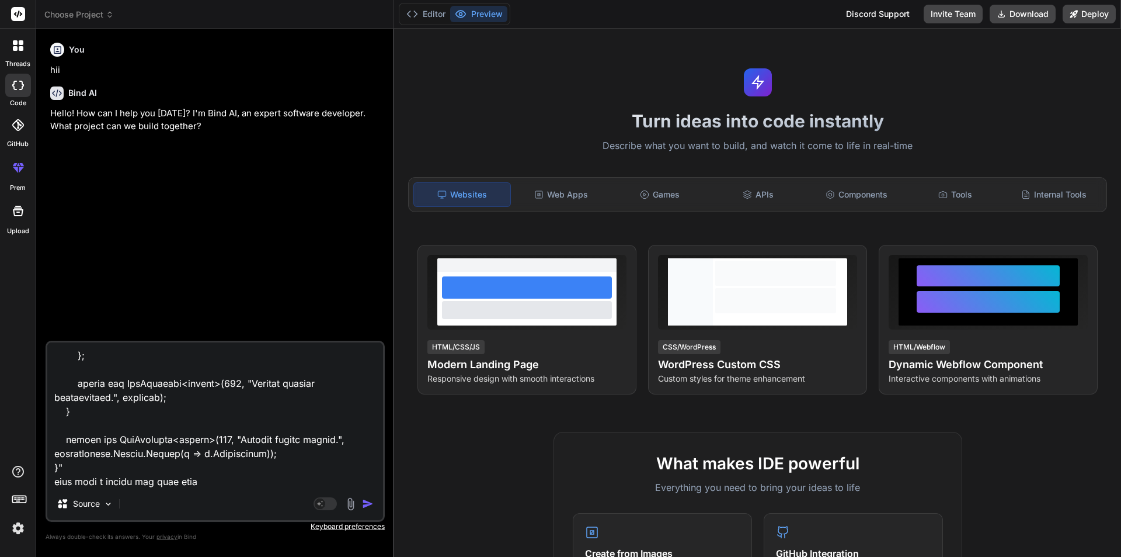
type textarea ""public async Task<ApiResponse<object>> UpdateProfile(PatientUpdateModel model,…"
type textarea "x"
type textarea ""public async Task<ApiResponse<object>> UpdateProfile(PatientUpdateModel model,…"
type textarea "x"
type textarea ""public async Task<ApiResponse<object>> UpdateProfile(PatientUpdateModel model,…"
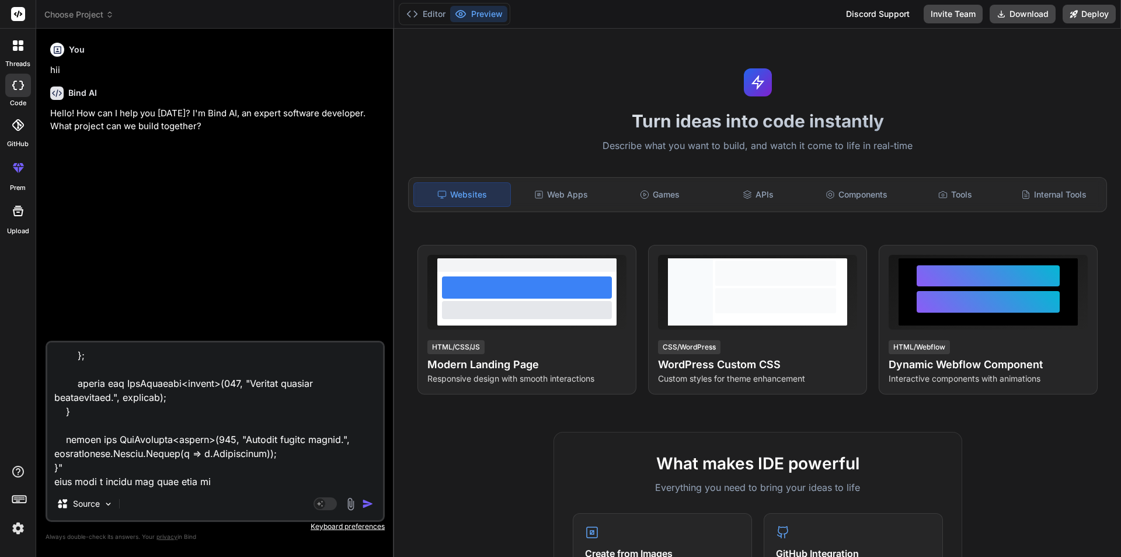
type textarea "x"
type textarea ""public async Task<ApiResponse<object>> UpdateProfile(PatientUpdateModel model,…"
type textarea "x"
type textarea ""public async Task<ApiResponse<object>> UpdateProfile(PatientUpdateModel model,…"
type textarea "x"
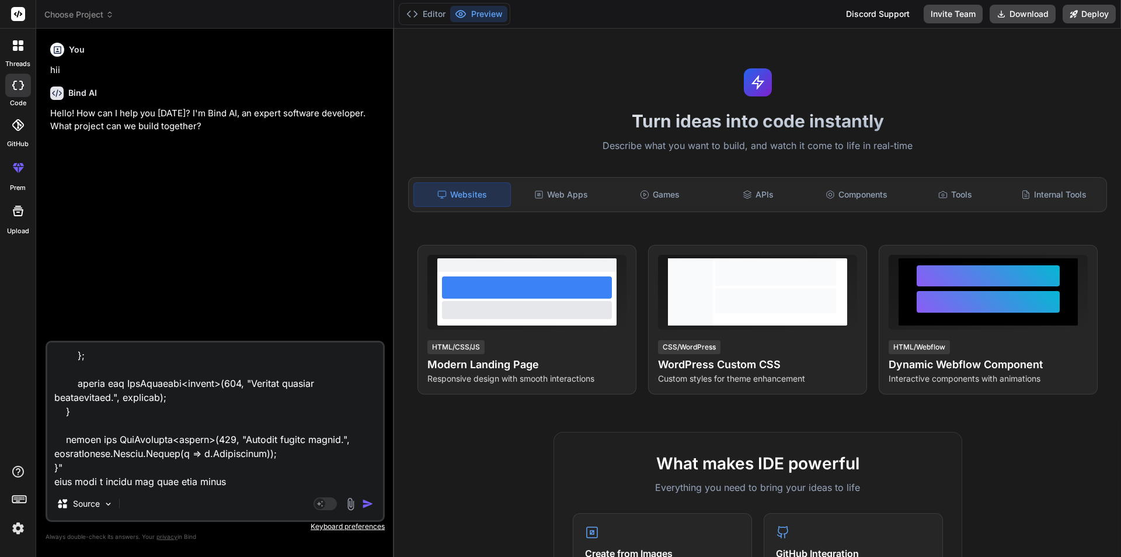
type textarea ""public async Task<ApiResponse<object>> UpdateProfile(PatientUpdateModel model,…"
type textarea "x"
type textarea ""public async Task<ApiResponse<object>> UpdateProfile(PatientUpdateModel model,…"
type textarea "x"
type textarea ""public async Task<ApiResponse<object>> UpdateProfile(PatientUpdateModel model,…"
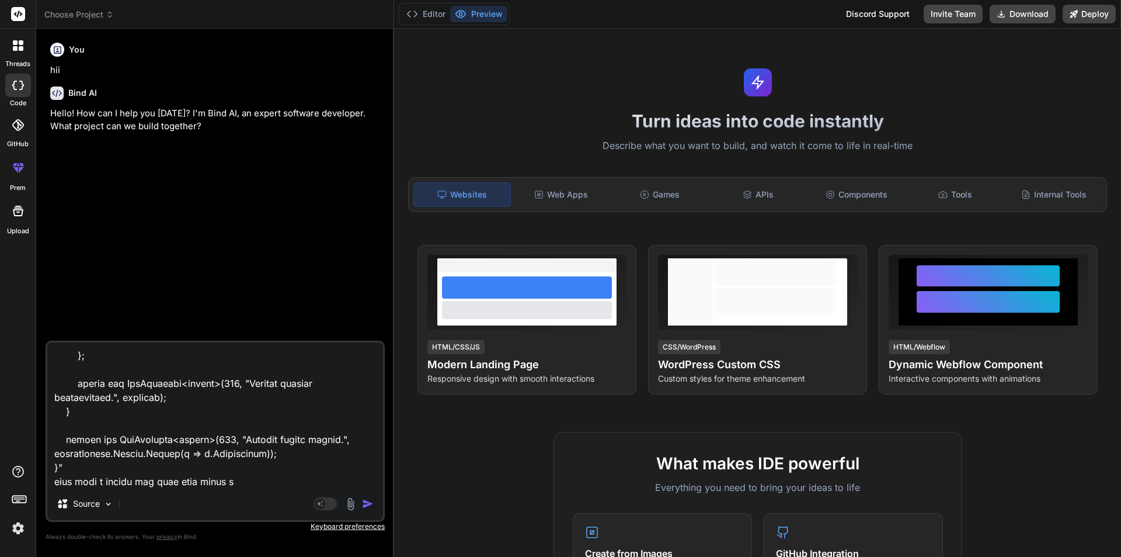
type textarea "x"
type textarea ""public async Task<ApiResponse<object>> UpdateProfile(PatientUpdateModel model,…"
type textarea "x"
type textarea ""public async Task<ApiResponse<object>> UpdateProfile(PatientUpdateModel model,…"
type textarea "x"
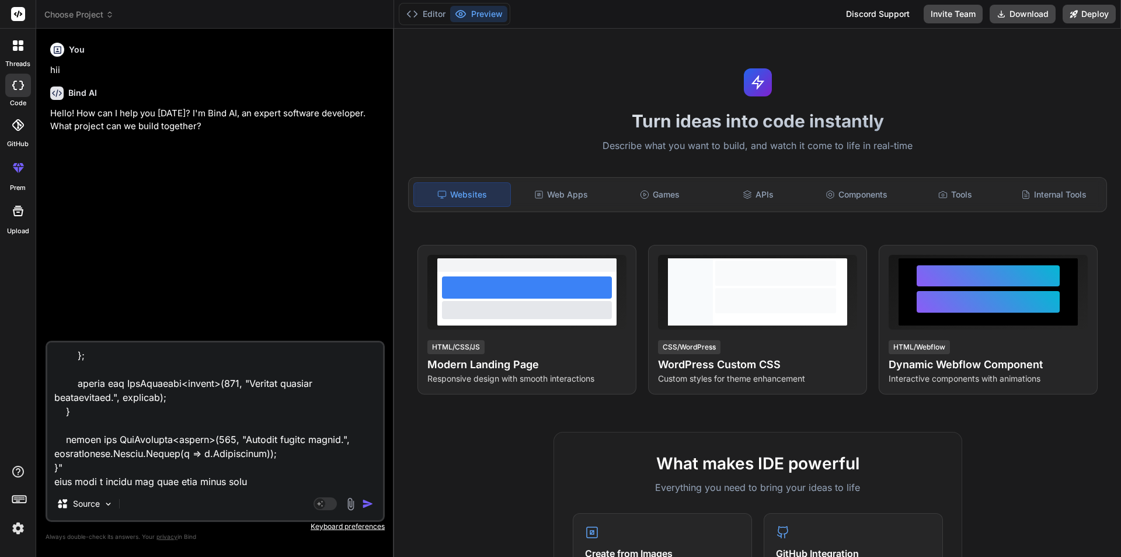
type textarea ""public async Task<ApiResponse<object>> UpdateProfile(PatientUpdateModel model,…"
type textarea "x"
type textarea ""public async Task<ApiResponse<object>> UpdateProfile(PatientUpdateModel model,…"
type textarea "x"
type textarea ""public async Task<ApiResponse<object>> UpdateProfile(PatientUpdateModel model,…"
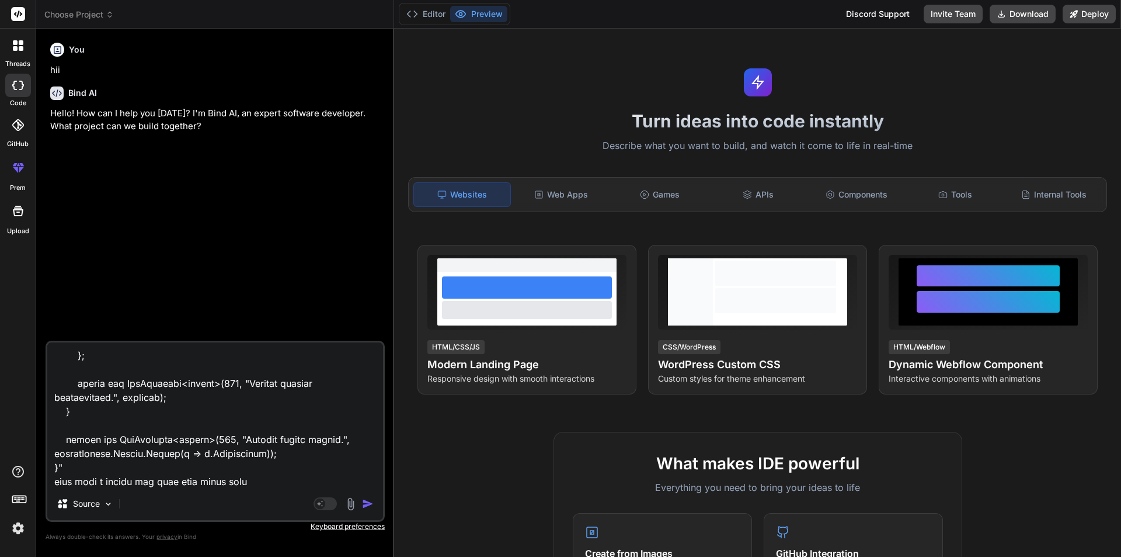
type textarea "x"
type textarea ""public async Task<ApiResponse<object>> UpdateProfile(PatientUpdateModel model,…"
type textarea "x"
type textarea ""public async Task<ApiResponse<object>> UpdateProfile(PatientUpdateModel model,…"
type textarea "x"
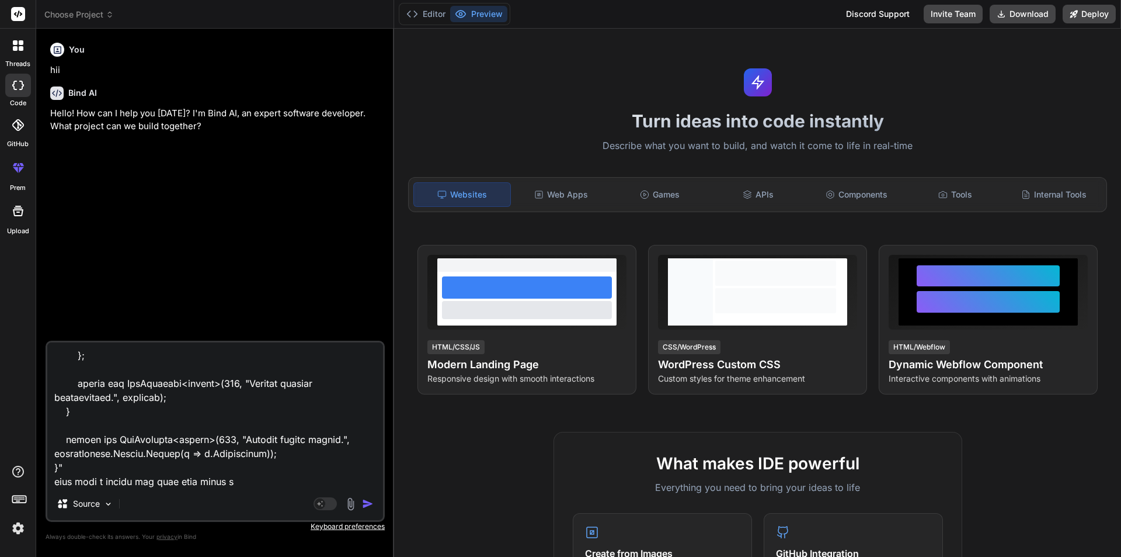
type textarea ""public async Task<ApiResponse<object>> UpdateProfile(PatientUpdateModel model,…"
type textarea "x"
type textarea ""public async Task<ApiResponse<object>> UpdateProfile(PatientUpdateModel model,…"
type textarea "x"
type textarea ""public async Task<ApiResponse<object>> UpdateProfile(PatientUpdateModel model,…"
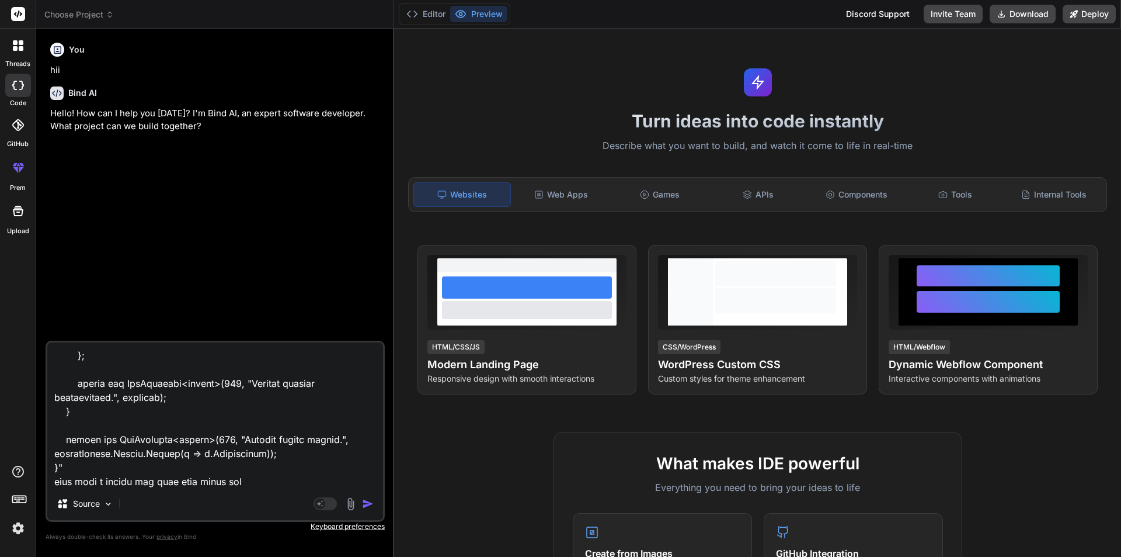
type textarea "x"
type textarea ""public async Task<ApiResponse<object>> UpdateProfile(PatientUpdateModel model,…"
type textarea "x"
type textarea ""public async Task<ApiResponse<object>> UpdateProfile(PatientUpdateModel model,…"
type textarea "x"
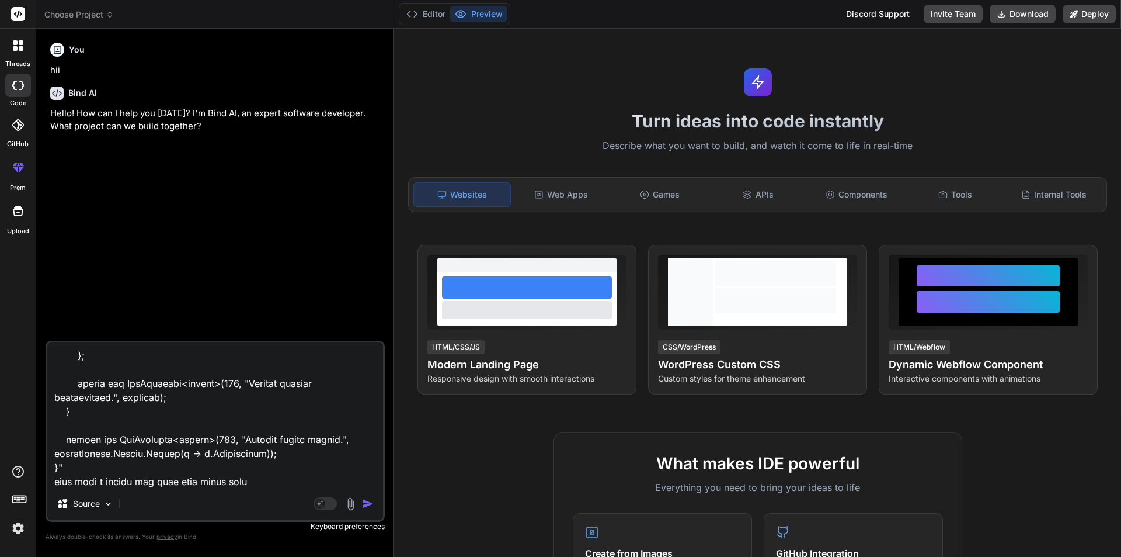
type textarea ""public async Task<ApiResponse<object>> UpdateProfile(PatientUpdateModel model,…"
type textarea "x"
type textarea ""public async Task<ApiResponse<object>> UpdateProfile(PatientUpdateModel model,…"
type textarea "x"
type textarea ""public async Task<ApiResponse<object>> UpdateProfile(PatientUpdateModel model,…"
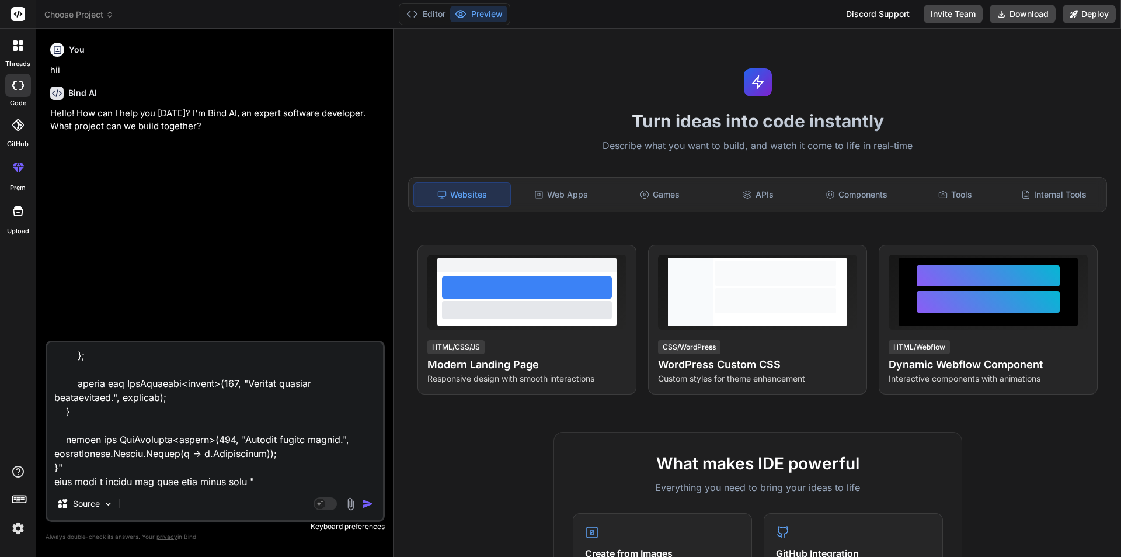
type textarea "x"
paste textarea "var updateResult = await _userManager.UpdateAsync(user);"
type textarea ""public async Task<ApiResponse<object>> UpdateProfile(PatientUpdateModel model,…"
type textarea "x"
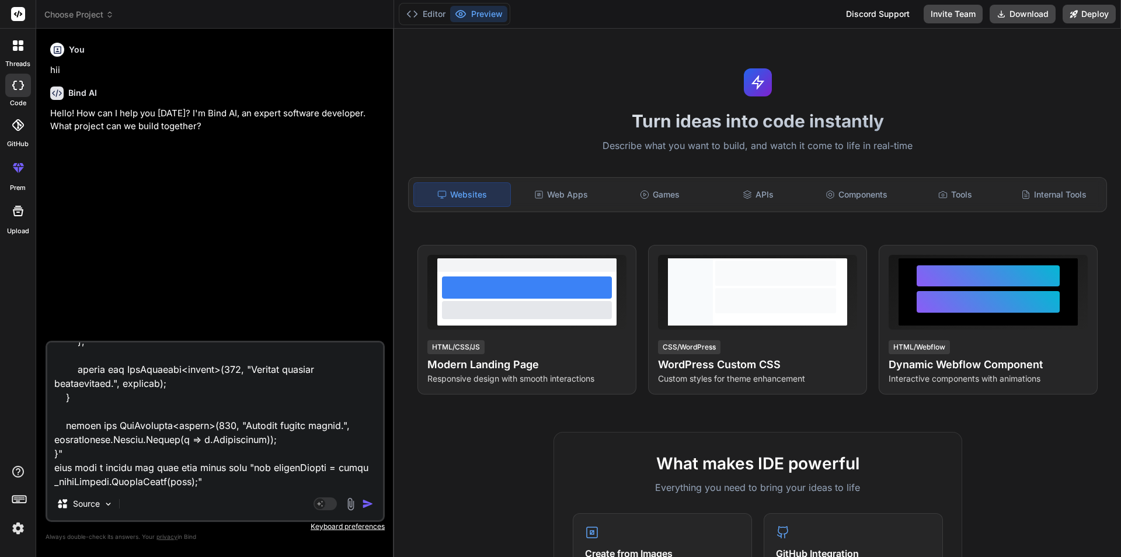
type textarea ""public async Task<ApiResponse<object>> UpdateProfile(PatientUpdateModel model,…"
type textarea "x"
type textarea ""public async Task<ApiResponse<object>> UpdateProfile(PatientUpdateModel model,…"
type textarea "x"
type textarea ""public async Task<ApiResponse<object>> UpdateProfile(PatientUpdateModel model,…"
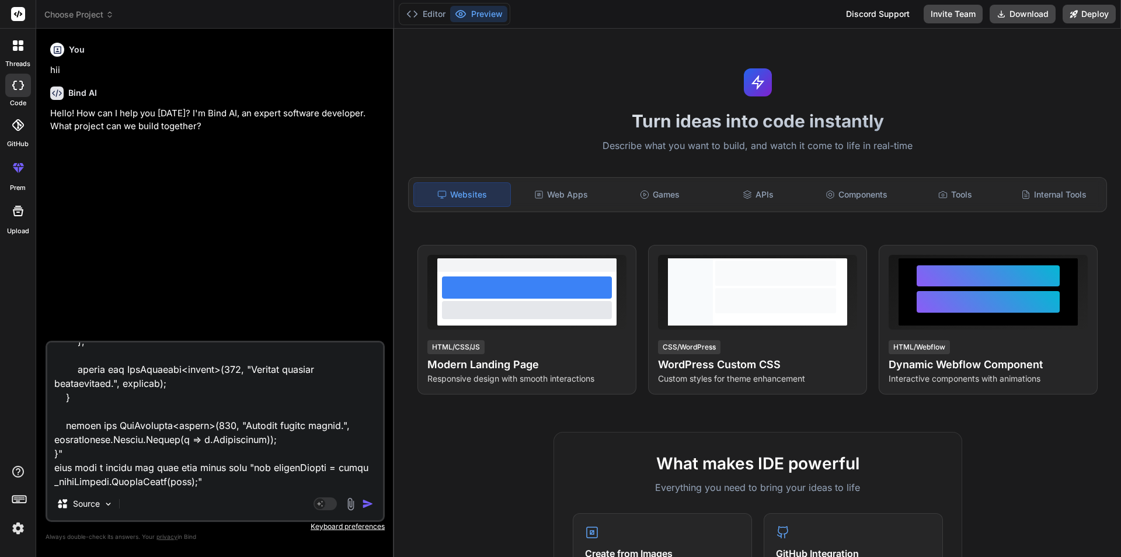
type textarea "x"
type textarea ""public async Task<ApiResponse<object>> UpdateProfile(PatientUpdateModel model,…"
type textarea "x"
paste textarea "Username 'ram' is already taken."""
type textarea ""public async Task<ApiResponse<object>> UpdateProfile(PatientUpdateModel model,…"
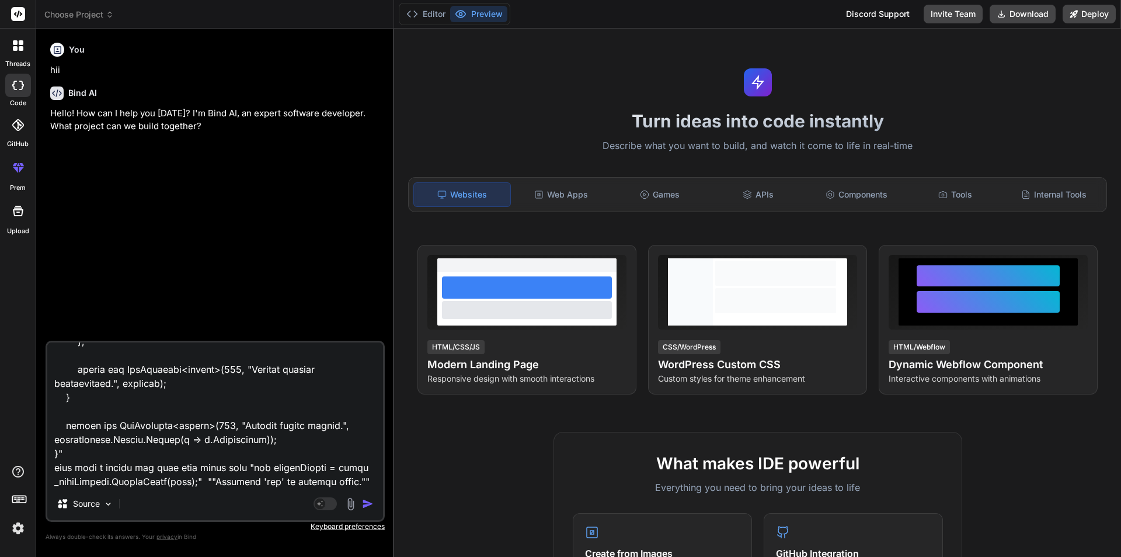
scroll to position [1795, 0]
type textarea "x"
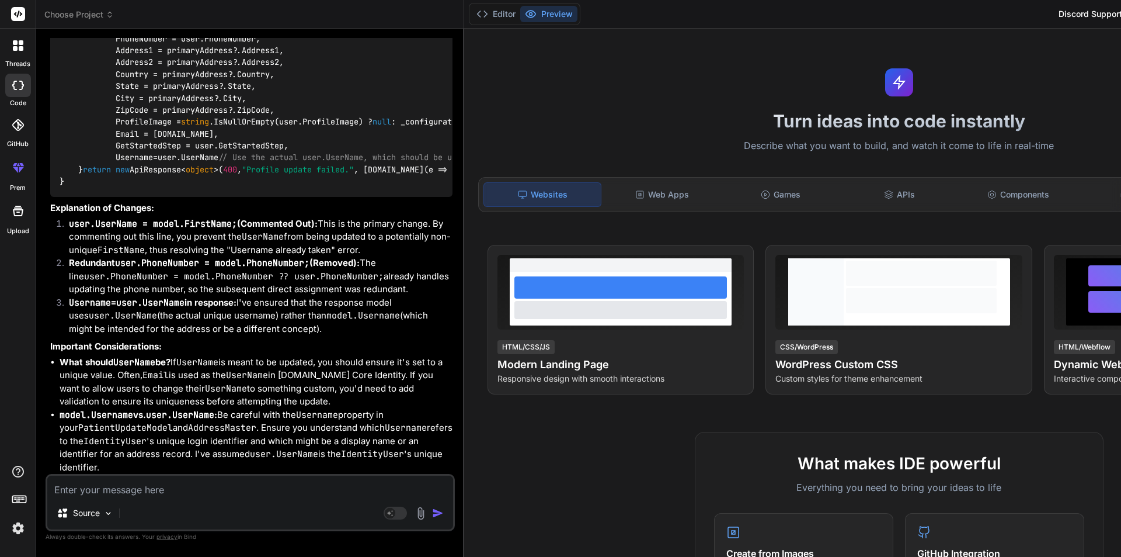
scroll to position [2651, 0]
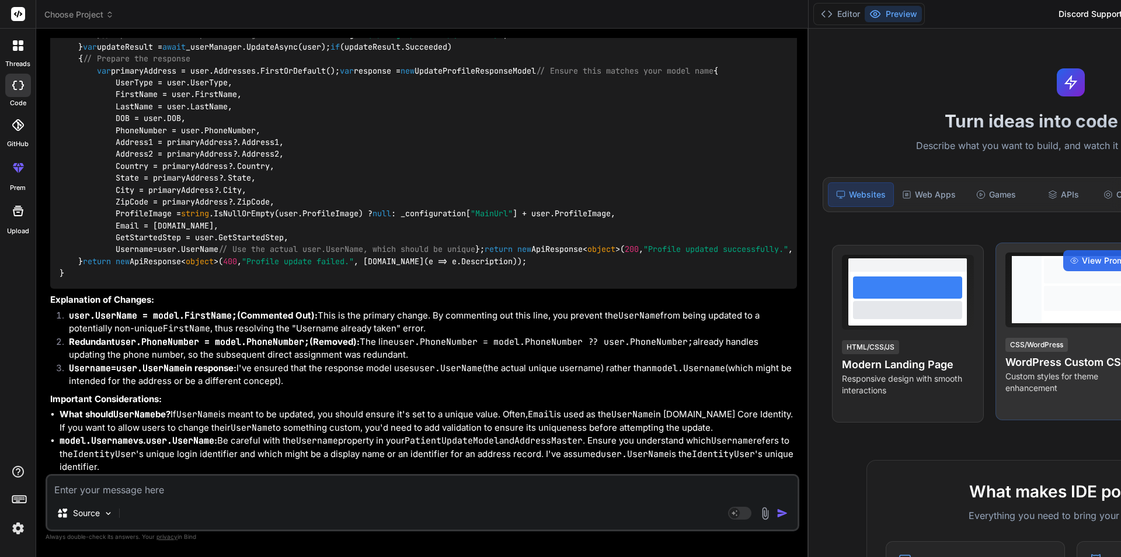
type textarea "x"
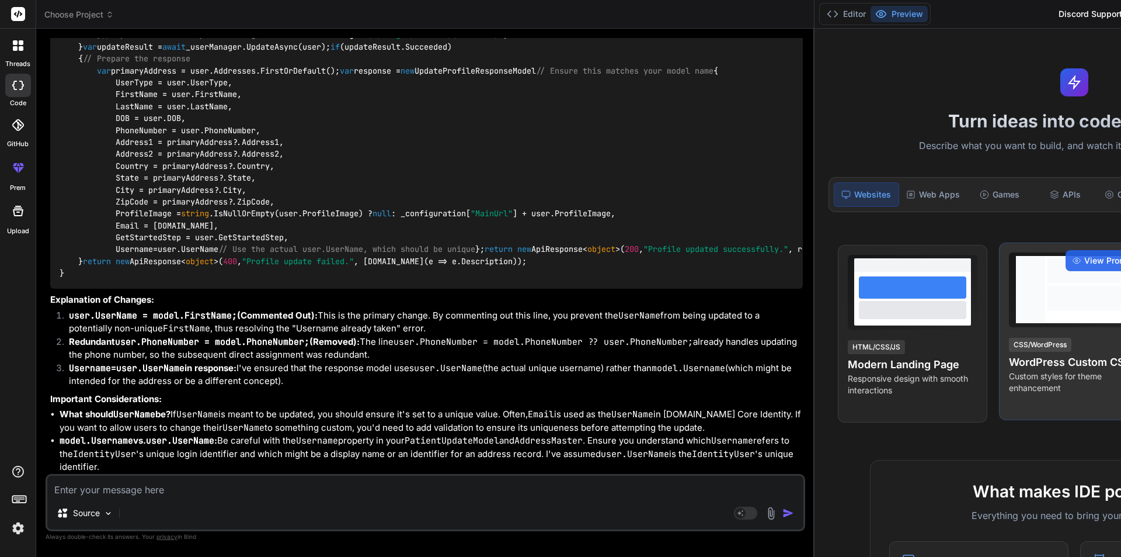
drag, startPoint x: 413, startPoint y: 321, endPoint x: 972, endPoint y: 301, distance: 559.8
click at [972, 301] on div "Choose Project Created with Pixso. Bind AI Web Search Created with Pixso. Code …" at bounding box center [685, 278] width 1298 height 557
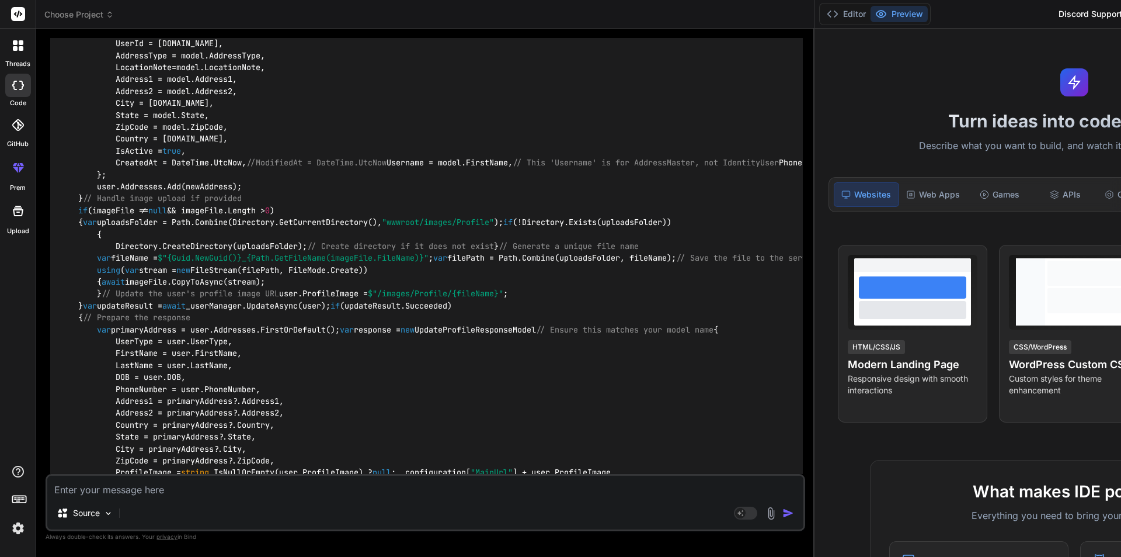
scroll to position [1183, 0]
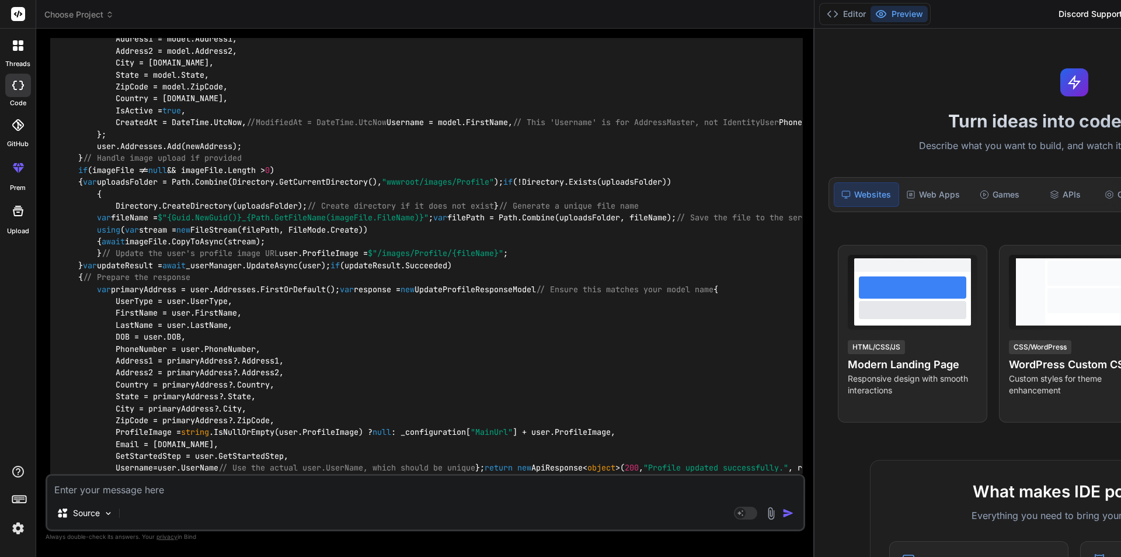
drag, startPoint x: 387, startPoint y: 273, endPoint x: 632, endPoint y: 270, distance: 244.7
click at [632, 270] on div "public async Task < ApiResponse < object >> UpdateProfile ( PatientUpdateModel …" at bounding box center [426, 69] width 753 height 876
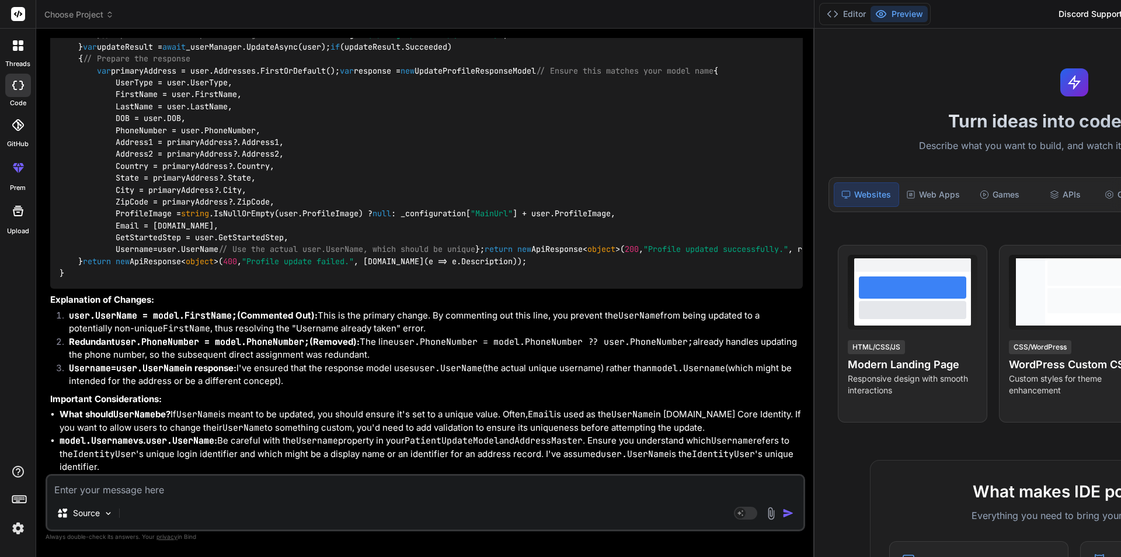
scroll to position [1884, 0]
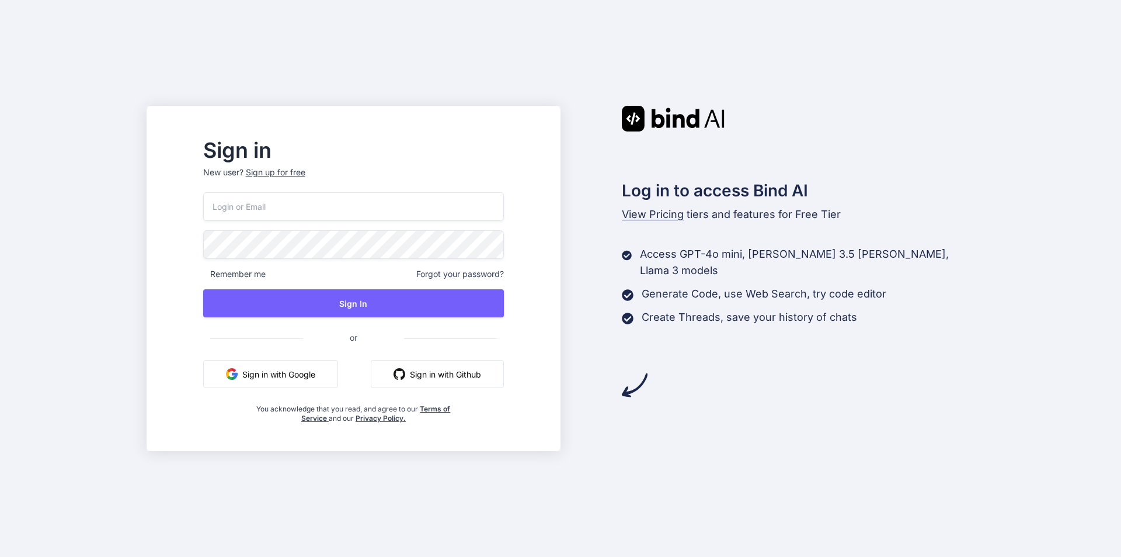
click at [355, 209] on input "email" at bounding box center [353, 206] width 301 height 29
type input "[EMAIL_ADDRESS][DOMAIN_NAME]"
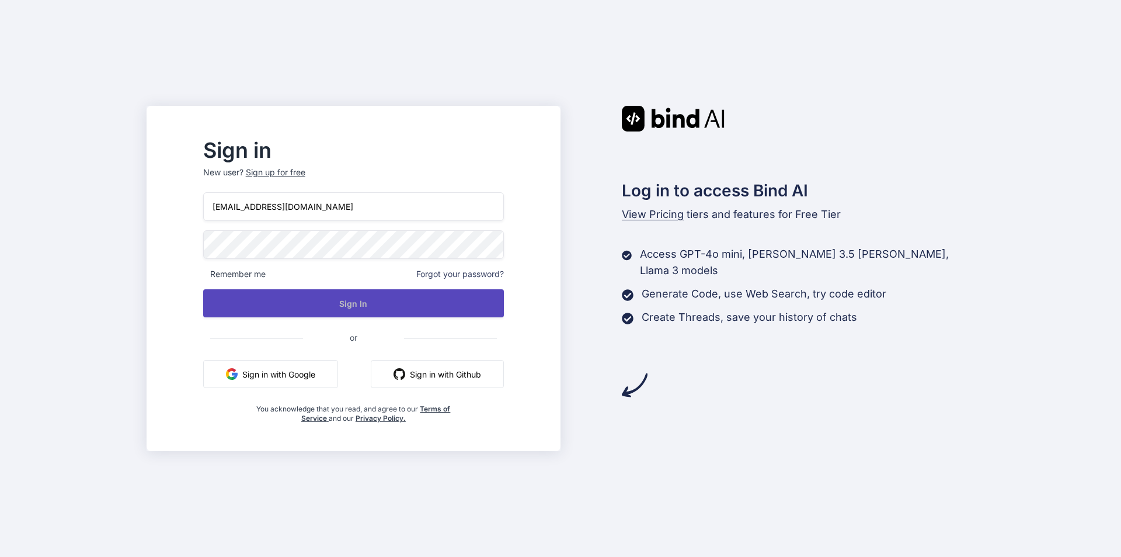
click at [361, 290] on button "Sign In" at bounding box center [353, 303] width 301 height 28
